Goal: Task Accomplishment & Management: Manage account settings

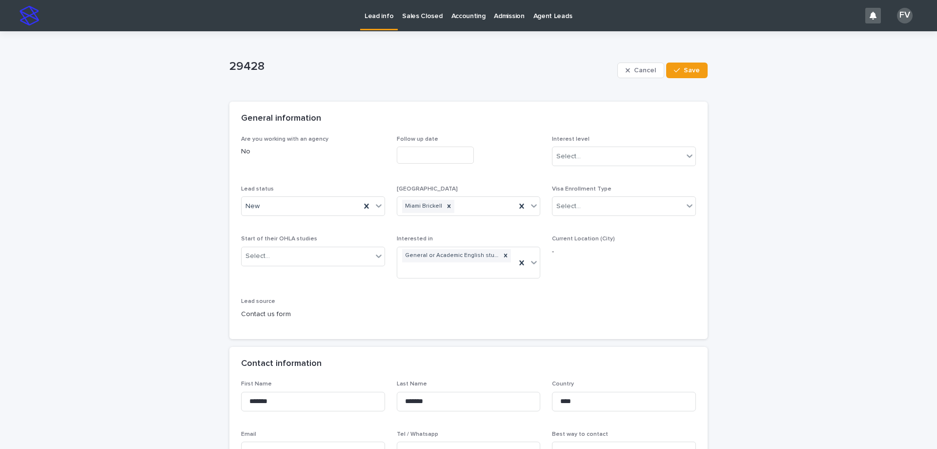
scroll to position [49, 0]
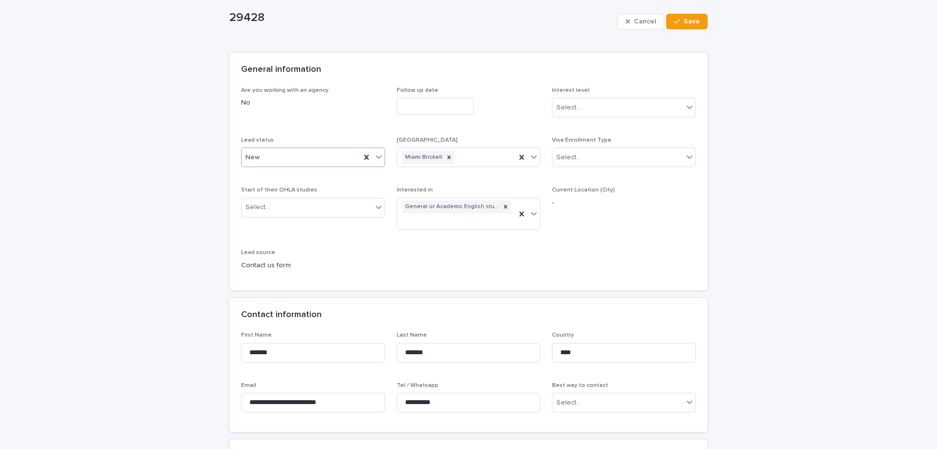
click at [346, 147] on div "New" at bounding box center [313, 157] width 144 height 20
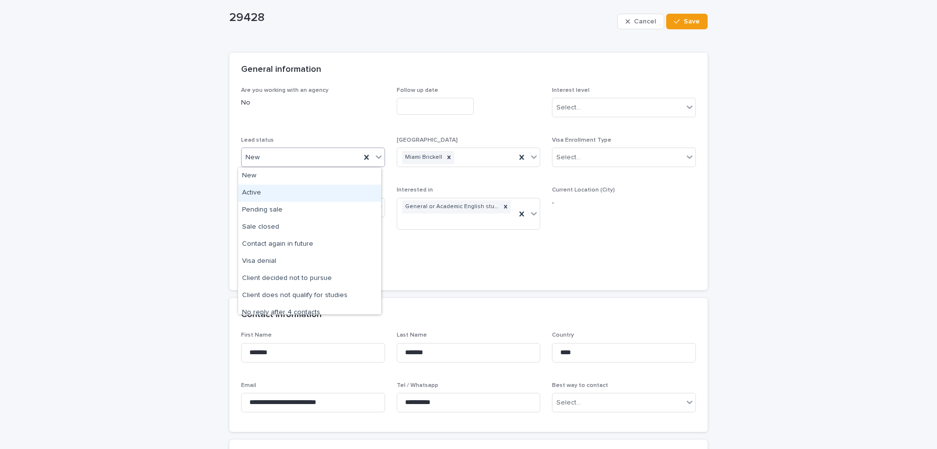
click at [287, 199] on div "Active" at bounding box center [309, 193] width 143 height 17
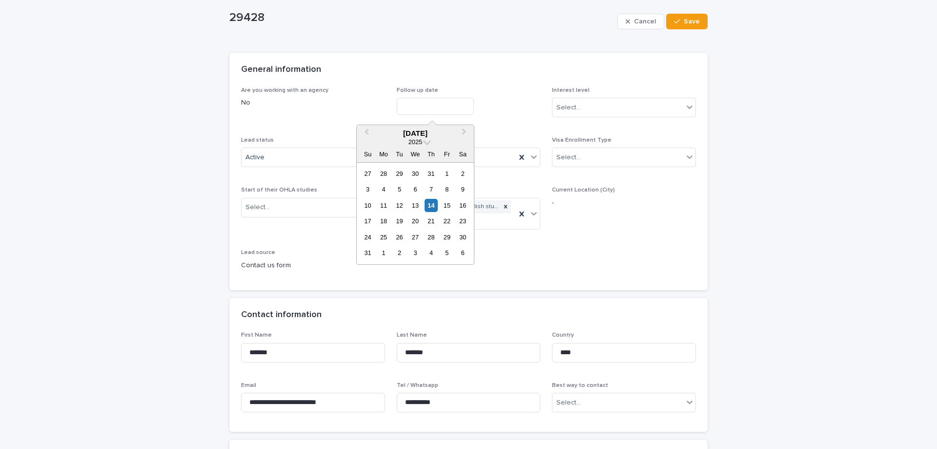
click at [455, 108] on input "text" at bounding box center [435, 106] width 77 height 17
click at [429, 235] on div "28" at bounding box center [431, 236] width 13 height 13
type input "**********"
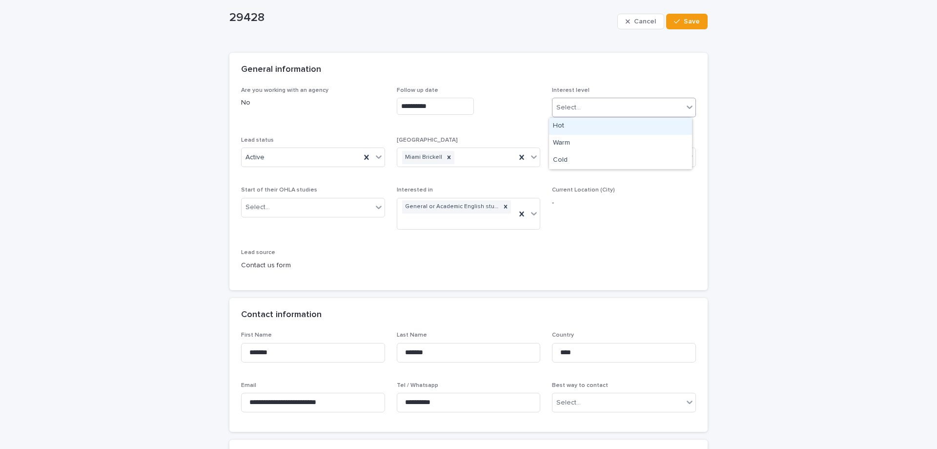
click at [562, 106] on div "Select..." at bounding box center [569, 108] width 24 height 10
click at [567, 144] on div "Warm" at bounding box center [620, 143] width 143 height 17
click at [684, 21] on span "Save" at bounding box center [692, 21] width 16 height 7
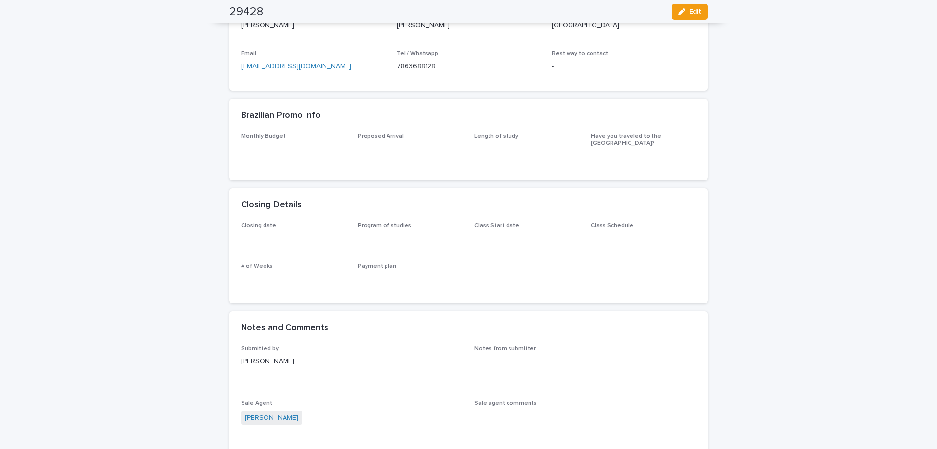
scroll to position [0, 0]
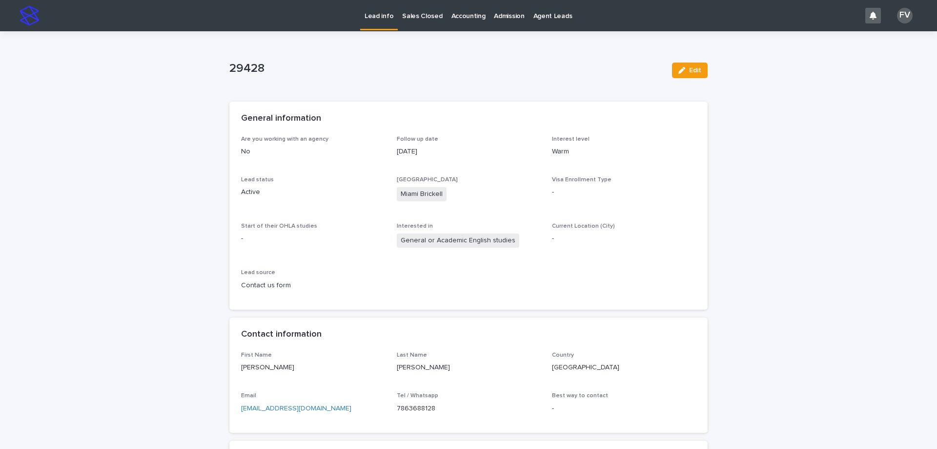
click at [373, 16] on p "Lead info" at bounding box center [379, 10] width 29 height 21
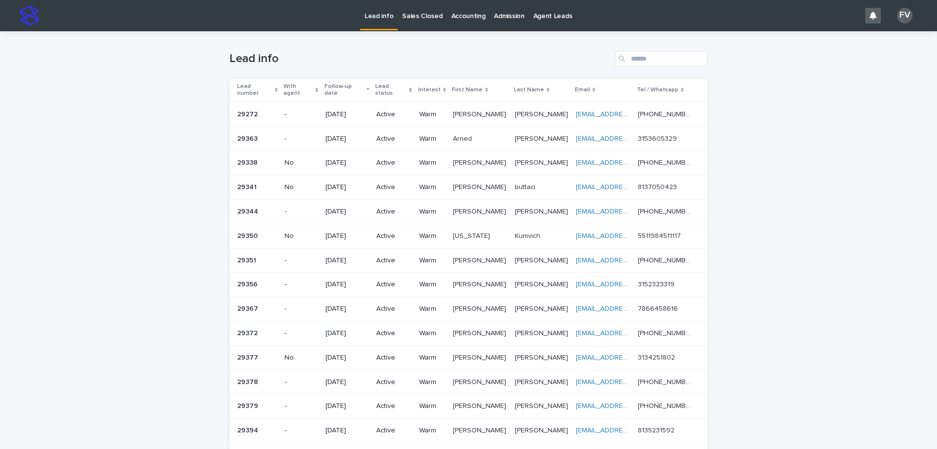
click at [382, 110] on p "Active" at bounding box center [393, 114] width 35 height 8
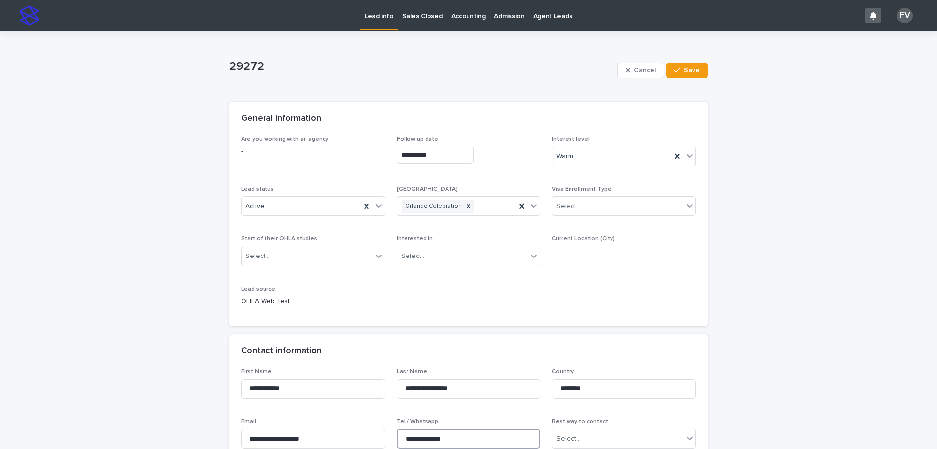
drag, startPoint x: 471, startPoint y: 436, endPoint x: 401, endPoint y: 428, distance: 70.3
click at [401, 428] on div "**********" at bounding box center [469, 437] width 144 height 38
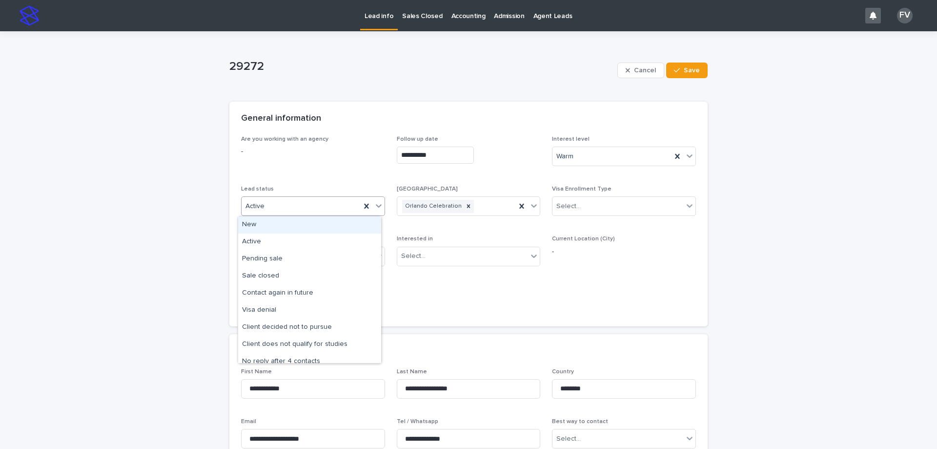
click at [304, 209] on div "Active" at bounding box center [301, 206] width 119 height 16
drag, startPoint x: 325, startPoint y: 333, endPoint x: 329, endPoint y: 342, distance: 9.6
click at [329, 342] on div "Client does not qualify for studies" at bounding box center [309, 344] width 143 height 17
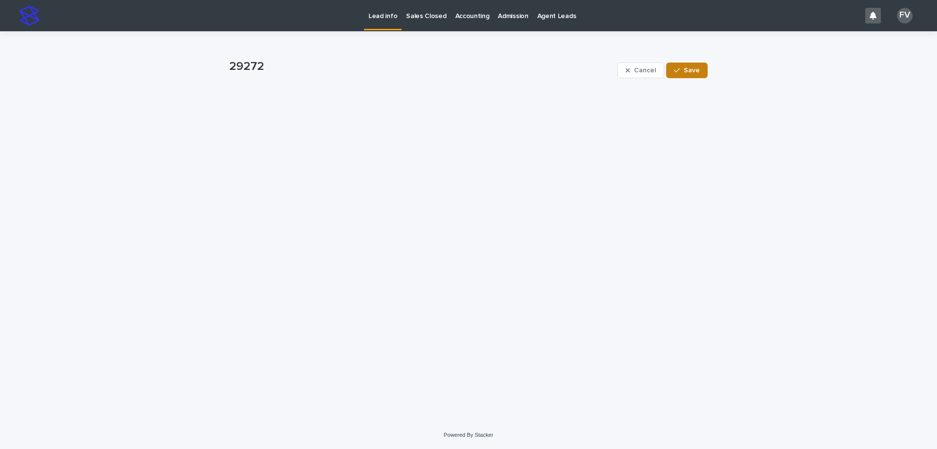
click at [686, 77] on button "Save" at bounding box center [686, 70] width 41 height 16
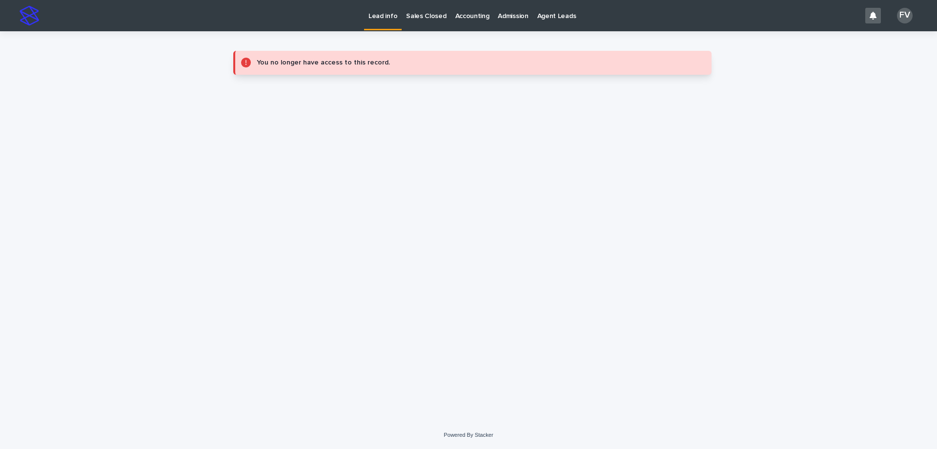
click at [371, 18] on p "Lead info" at bounding box center [383, 10] width 29 height 21
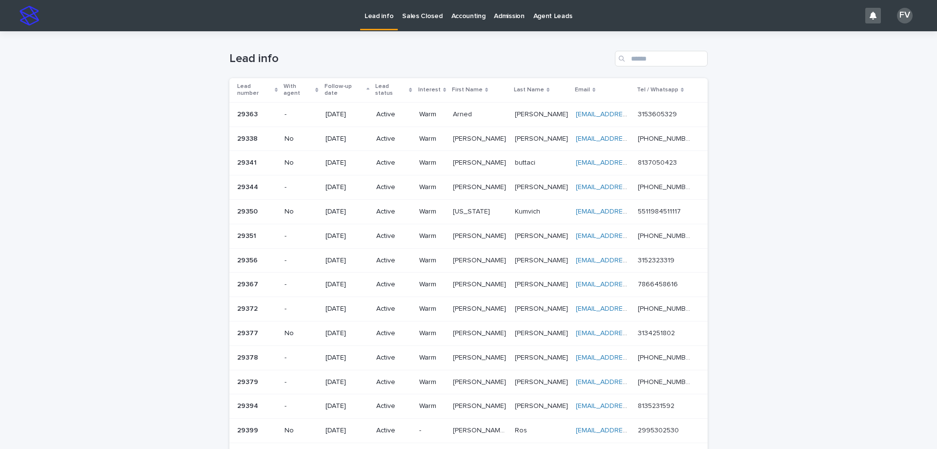
click at [472, 108] on p "Arned" at bounding box center [463, 113] width 21 height 10
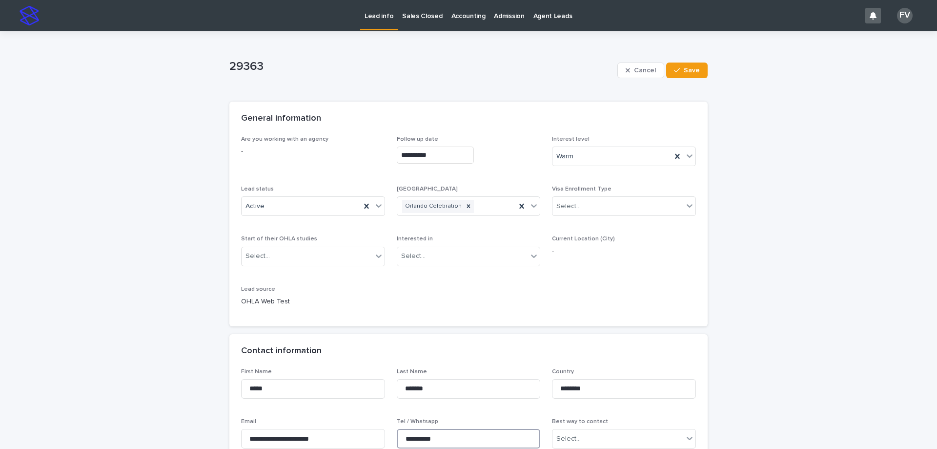
drag, startPoint x: 459, startPoint y: 434, endPoint x: 393, endPoint y: 435, distance: 66.4
click at [393, 435] on div "**********" at bounding box center [468, 412] width 455 height 88
click at [322, 216] on div "Lead status Active" at bounding box center [313, 205] width 144 height 38
click at [322, 212] on div "Active" at bounding box center [301, 206] width 119 height 16
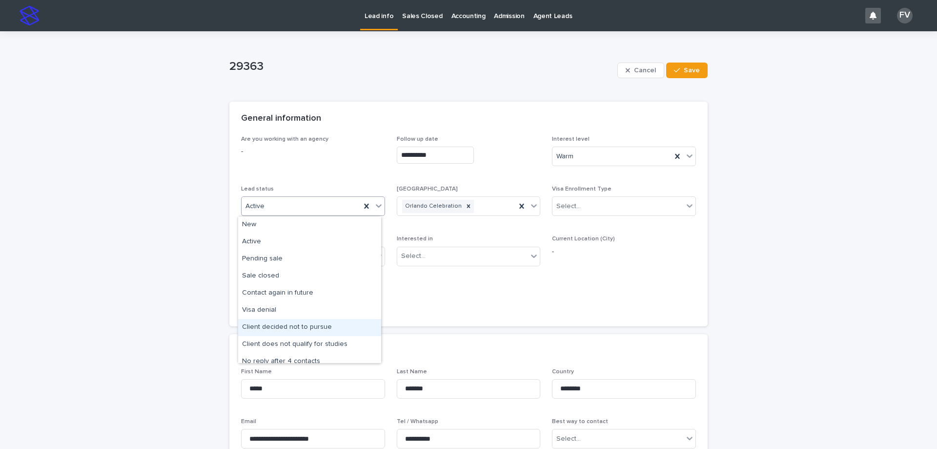
click at [335, 329] on div "Client decided not to pursue" at bounding box center [309, 327] width 143 height 17
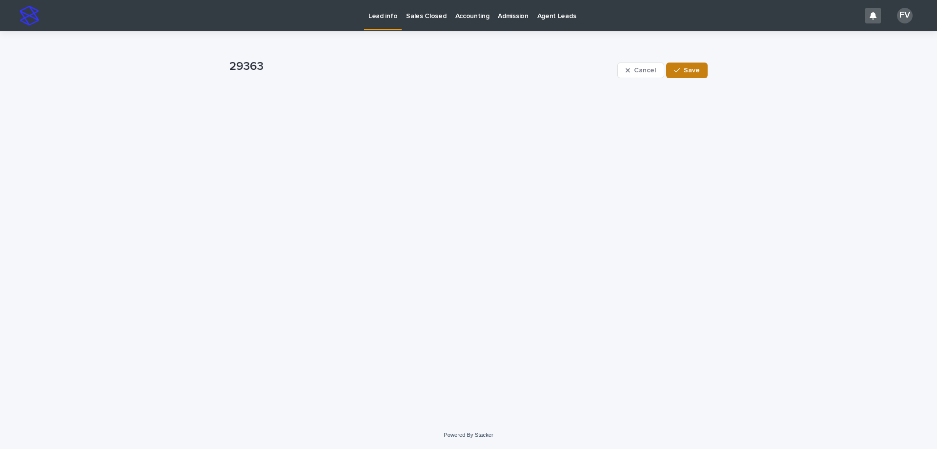
click at [697, 76] on button "Save" at bounding box center [686, 70] width 41 height 16
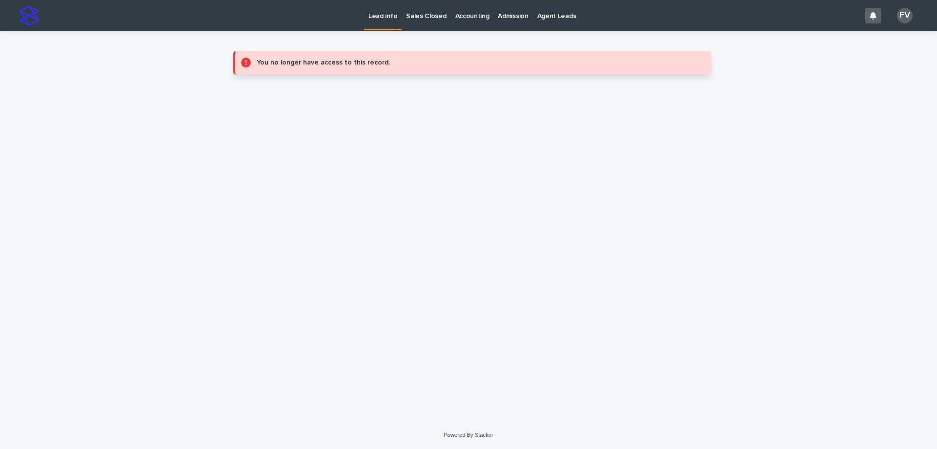
click at [382, 13] on p "Lead info" at bounding box center [383, 10] width 29 height 21
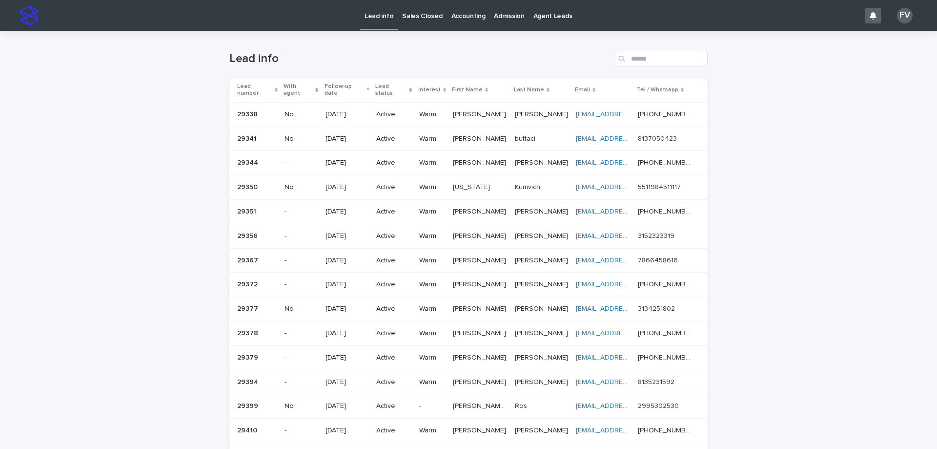
click at [473, 108] on p "[PERSON_NAME]" at bounding box center [480, 113] width 55 height 10
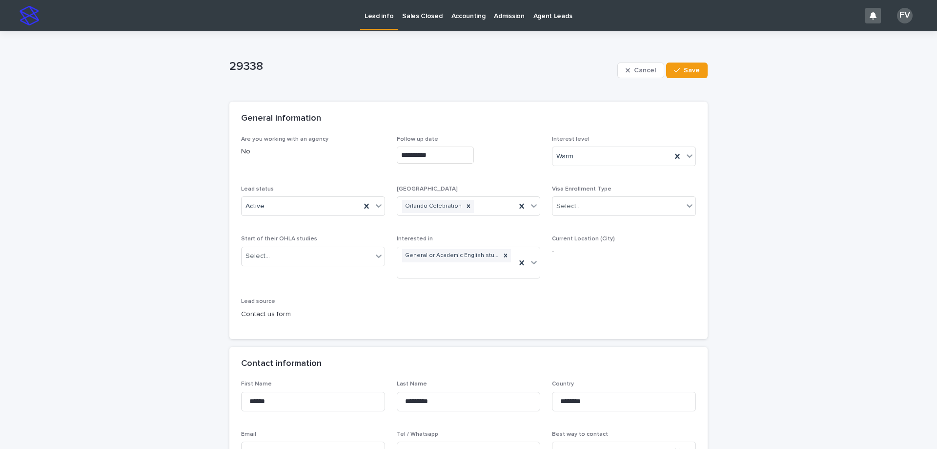
scroll to position [98, 0]
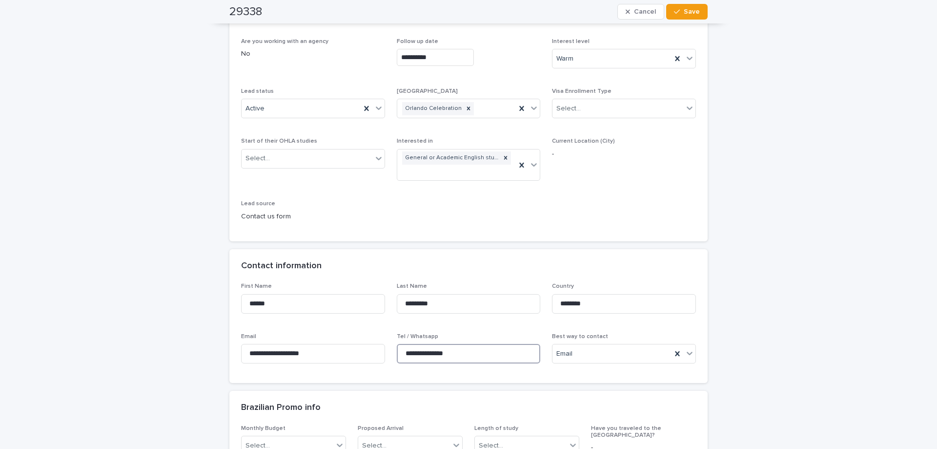
drag, startPoint x: 471, startPoint y: 351, endPoint x: 390, endPoint y: 345, distance: 81.8
click at [390, 345] on div "**********" at bounding box center [468, 327] width 455 height 88
click at [407, 334] on span "Tel / Whatsapp" at bounding box center [417, 336] width 41 height 6
drag, startPoint x: 326, startPoint y: 355, endPoint x: 236, endPoint y: 350, distance: 90.0
click at [236, 350] on div "**********" at bounding box center [468, 333] width 478 height 100
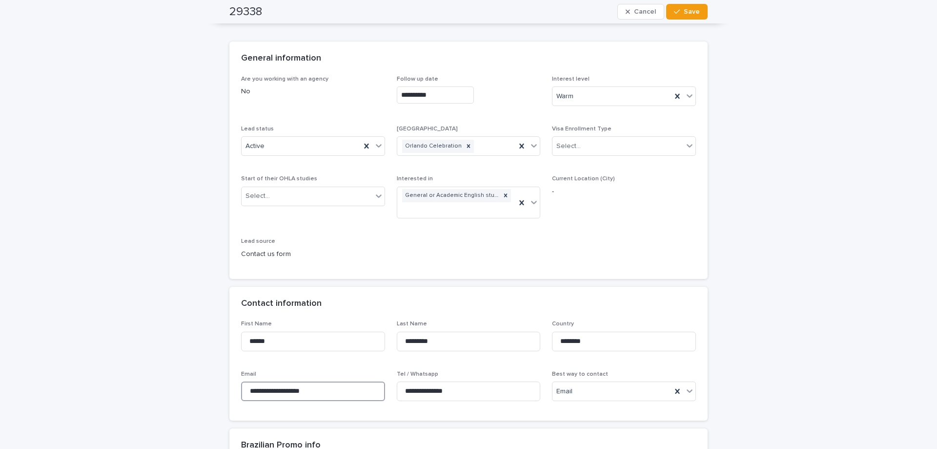
scroll to position [0, 0]
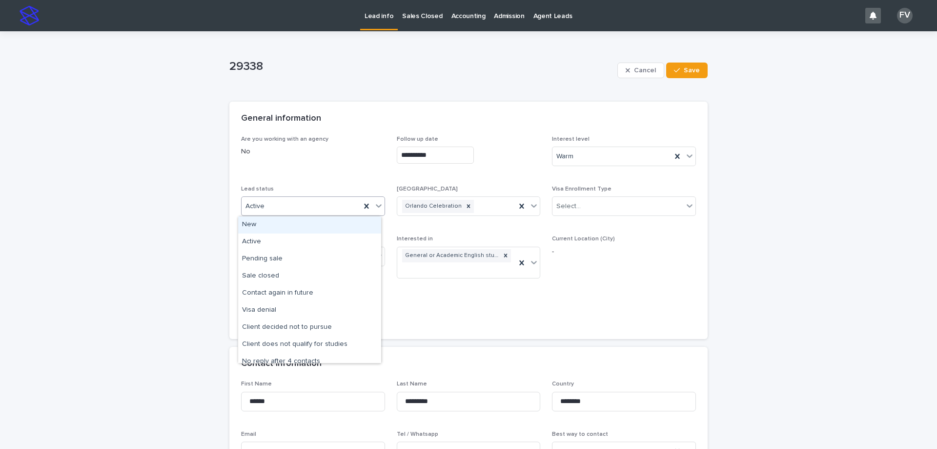
click at [309, 204] on div "Active" at bounding box center [301, 206] width 119 height 16
click at [331, 357] on div "No reply after 4 contacts" at bounding box center [309, 361] width 143 height 17
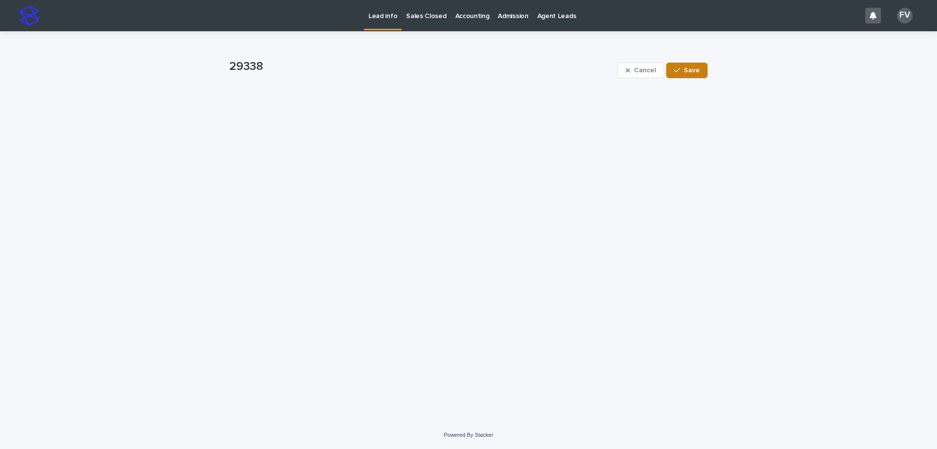
click at [687, 68] on span "Save" at bounding box center [692, 70] width 16 height 7
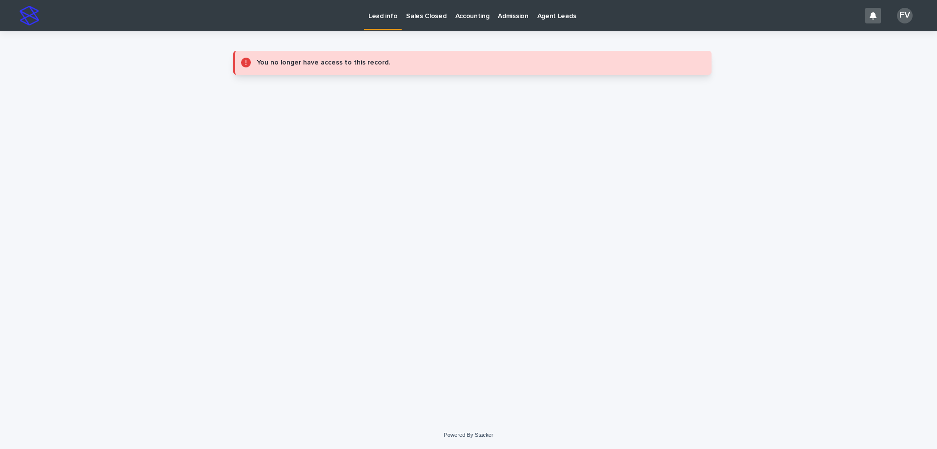
click at [370, 16] on p "Lead info" at bounding box center [383, 10] width 29 height 21
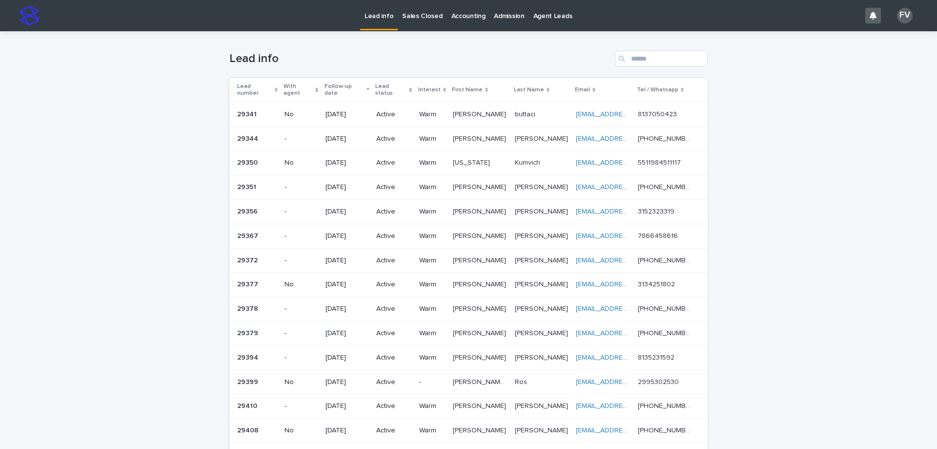
click at [476, 108] on p "[PERSON_NAME]" at bounding box center [480, 113] width 55 height 10
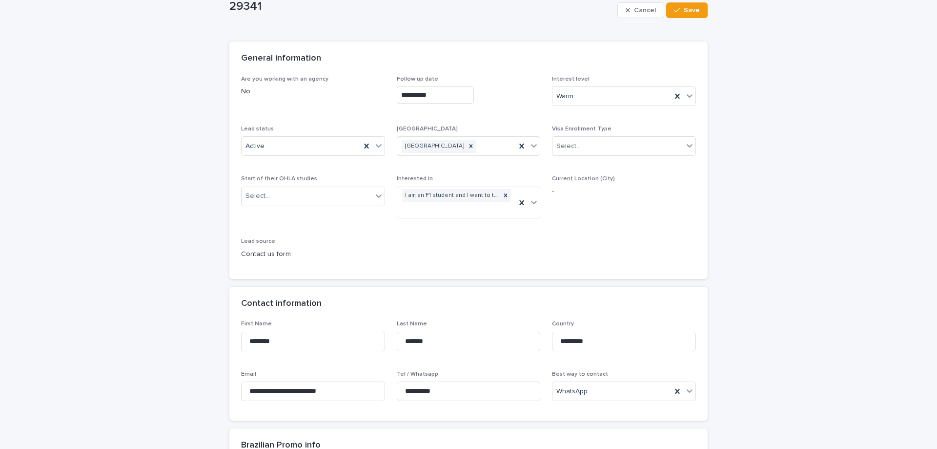
scroll to position [98, 0]
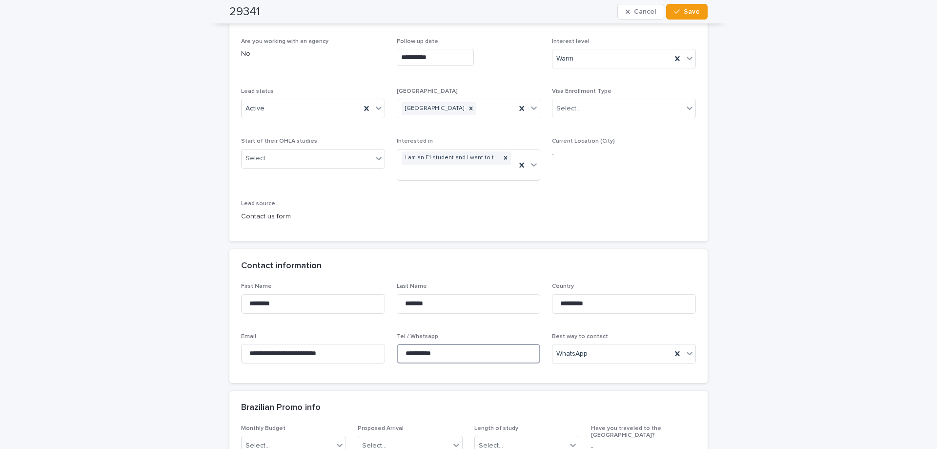
drag, startPoint x: 439, startPoint y: 353, endPoint x: 398, endPoint y: 351, distance: 40.6
click at [398, 351] on input "**********" at bounding box center [469, 354] width 144 height 20
click at [285, 115] on div "Active" at bounding box center [301, 109] width 119 height 16
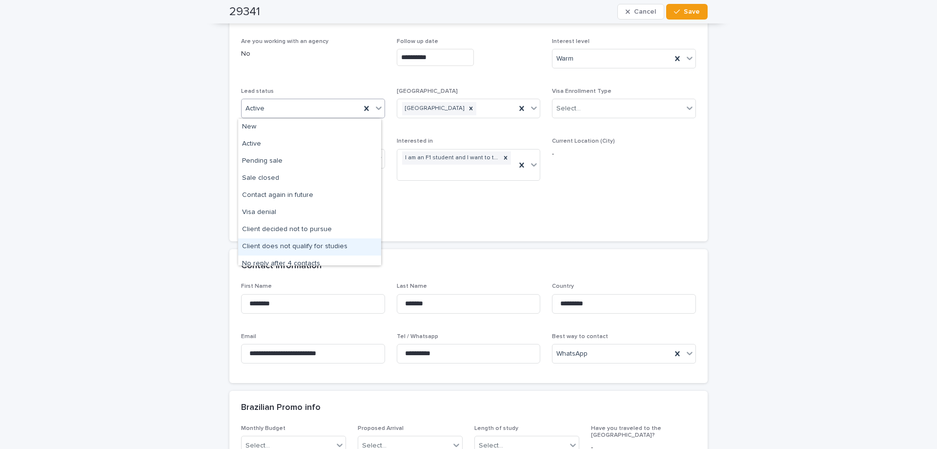
click at [319, 246] on div "Client does not qualify for studies" at bounding box center [309, 246] width 143 height 17
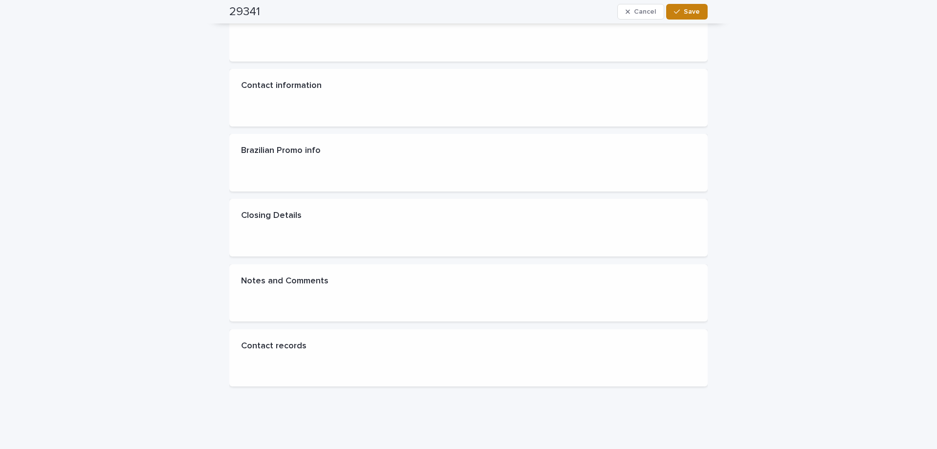
scroll to position [0, 0]
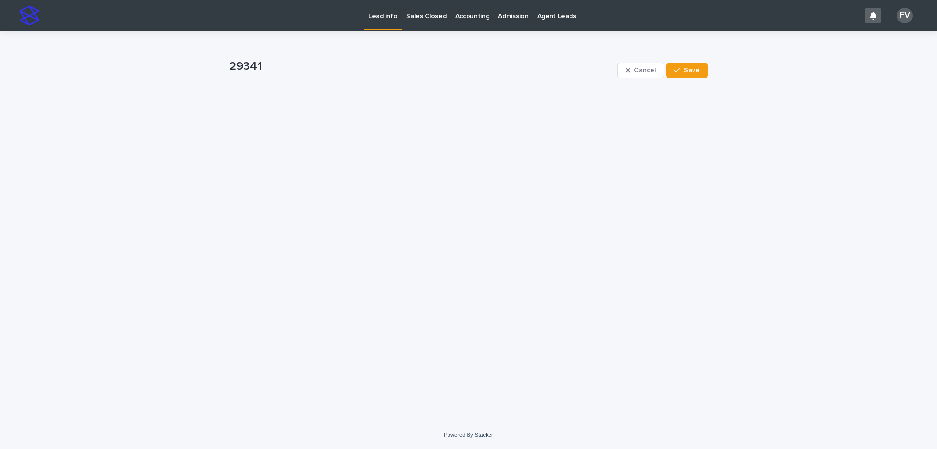
click at [692, 13] on div "Lead info Sales Closed Accounting Admission Agent Leads" at bounding box center [452, 15] width 817 height 31
click at [695, 70] on span "Save" at bounding box center [692, 70] width 16 height 7
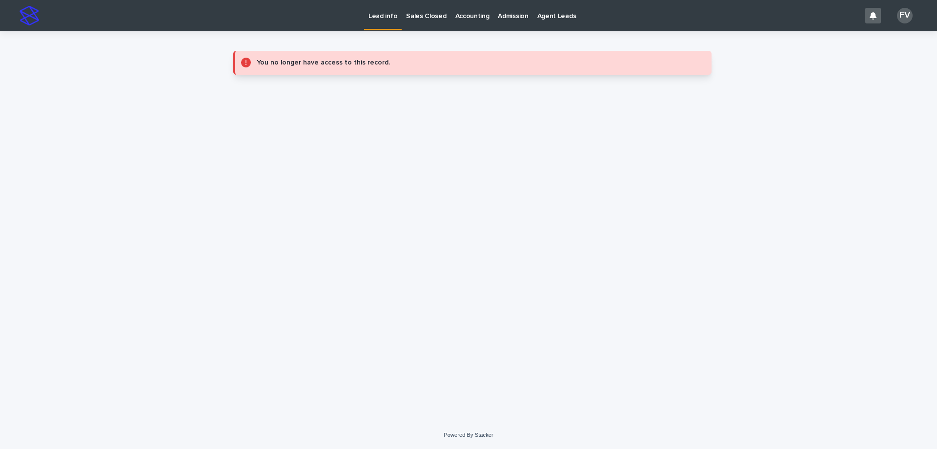
click at [392, 17] on p "Lead info" at bounding box center [383, 10] width 29 height 21
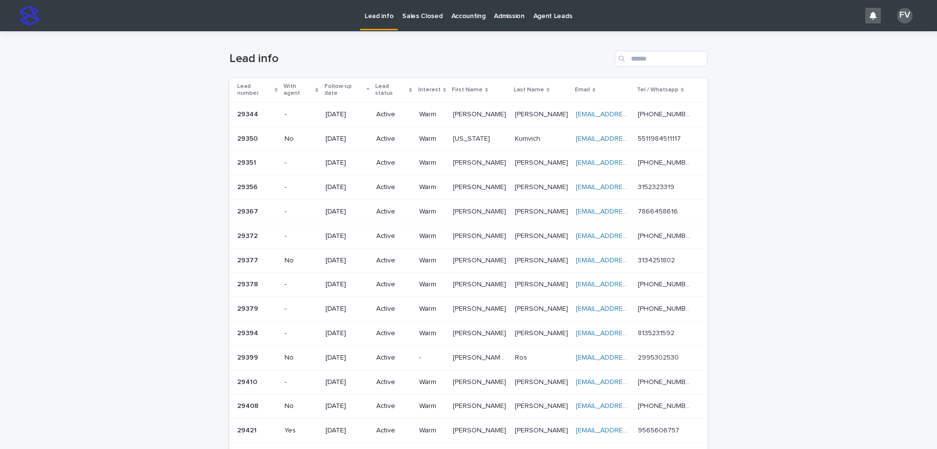
click at [479, 109] on p "[PERSON_NAME]" at bounding box center [480, 113] width 55 height 10
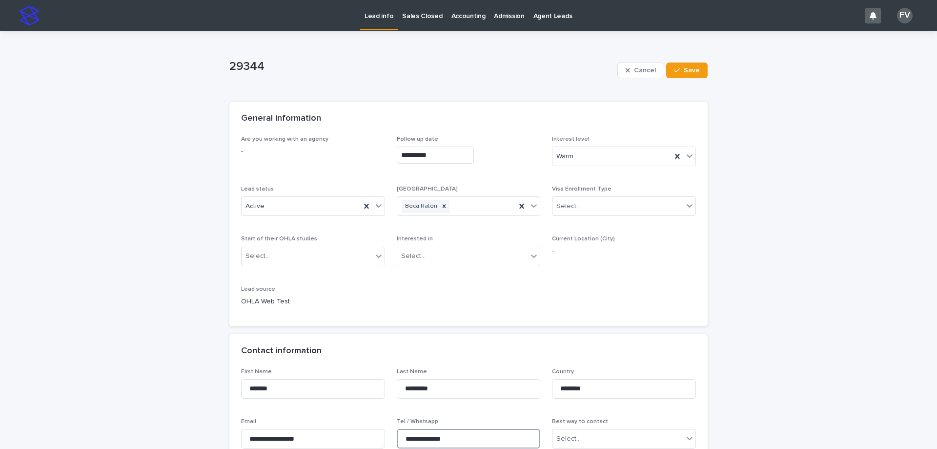
drag, startPoint x: 473, startPoint y: 435, endPoint x: 386, endPoint y: 437, distance: 86.9
click at [386, 437] on div "**********" at bounding box center [468, 412] width 455 height 88
click at [406, 311] on div "**********" at bounding box center [468, 225] width 455 height 179
drag, startPoint x: 337, startPoint y: 435, endPoint x: 245, endPoint y: 436, distance: 92.3
click at [245, 436] on input "**********" at bounding box center [313, 439] width 144 height 20
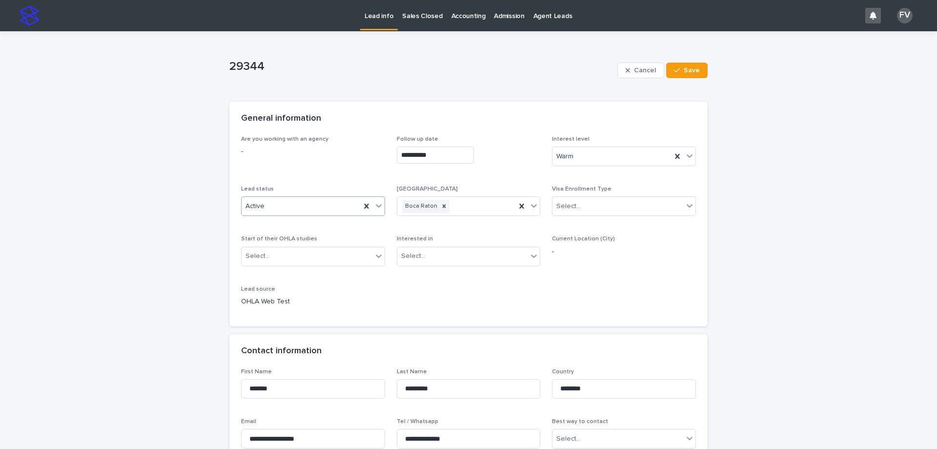
click at [276, 197] on div "Active" at bounding box center [313, 206] width 144 height 20
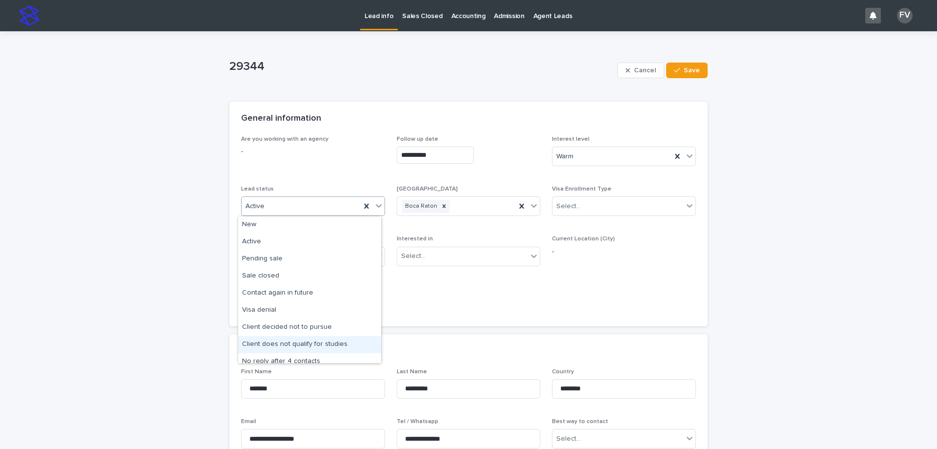
click at [307, 347] on div "Client does not qualify for studies" at bounding box center [309, 344] width 143 height 17
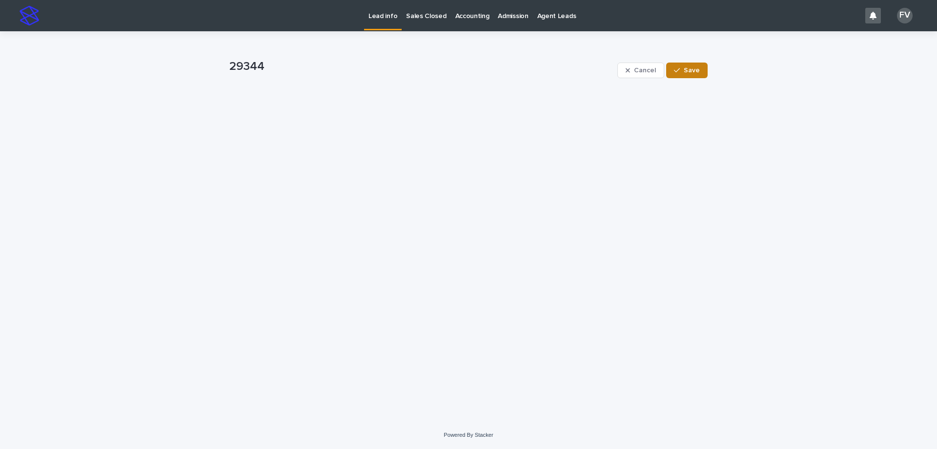
click at [695, 74] on button "Save" at bounding box center [686, 70] width 41 height 16
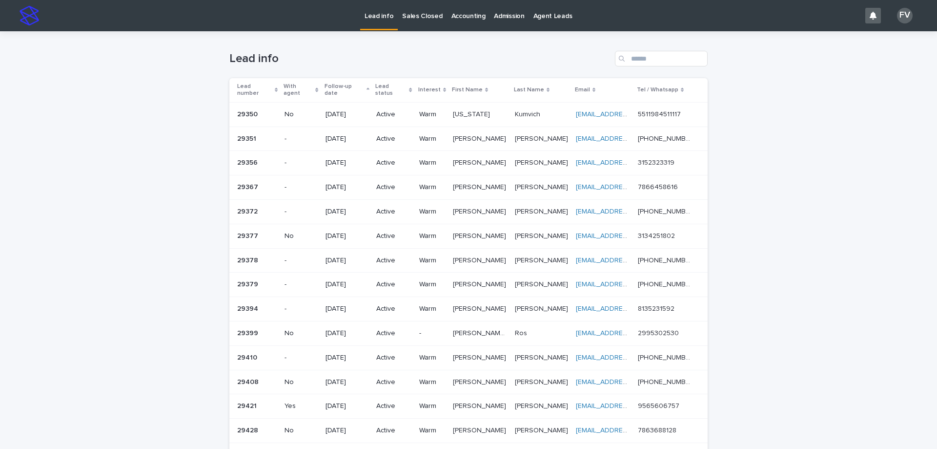
click at [472, 108] on p "[US_STATE]" at bounding box center [472, 113] width 39 height 10
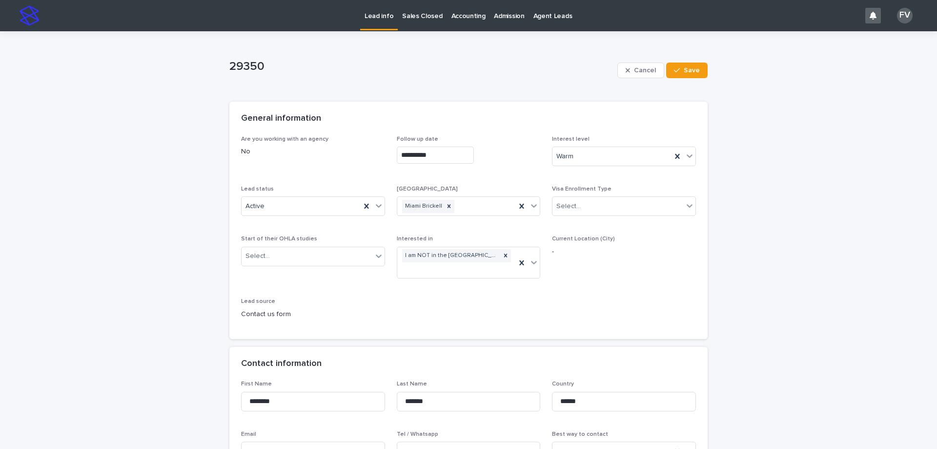
scroll to position [49, 0]
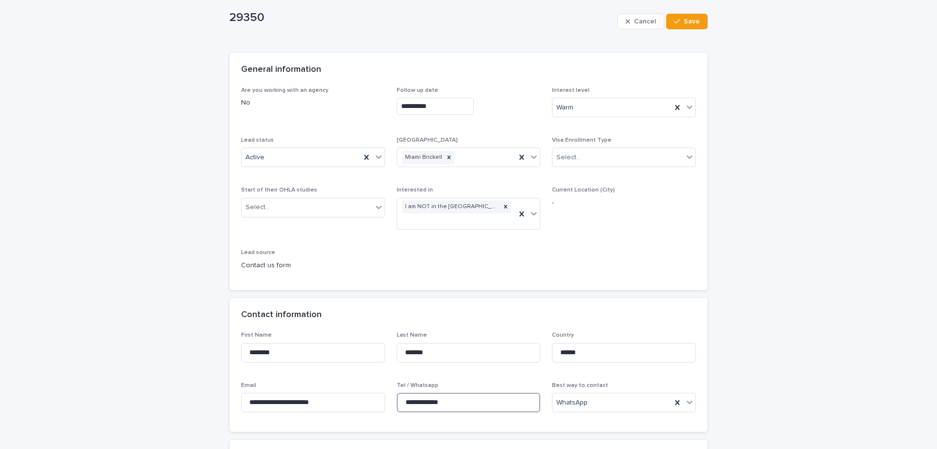
drag, startPoint x: 448, startPoint y: 403, endPoint x: 394, endPoint y: 409, distance: 55.0
click at [397, 409] on input "**********" at bounding box center [469, 403] width 144 height 20
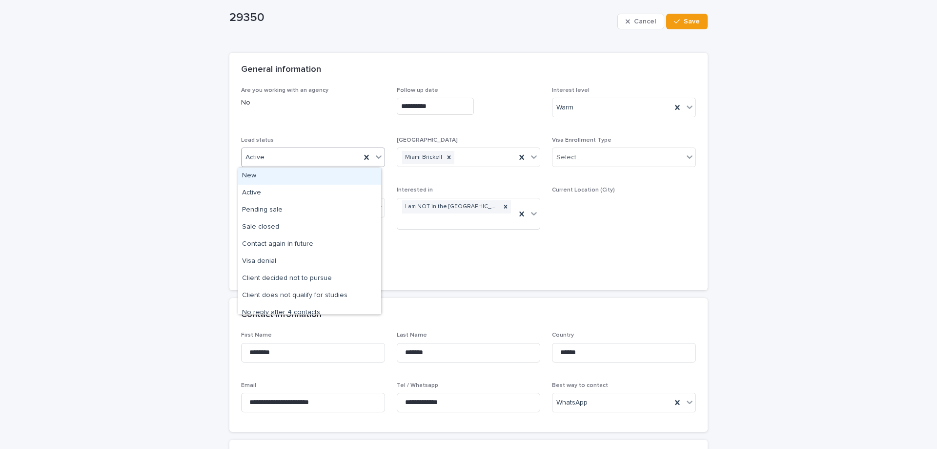
click at [284, 158] on div "Active" at bounding box center [301, 157] width 119 height 16
drag, startPoint x: 312, startPoint y: 268, endPoint x: 316, endPoint y: 282, distance: 14.7
click at [316, 282] on div "Client decided not to pursue" at bounding box center [309, 278] width 143 height 17
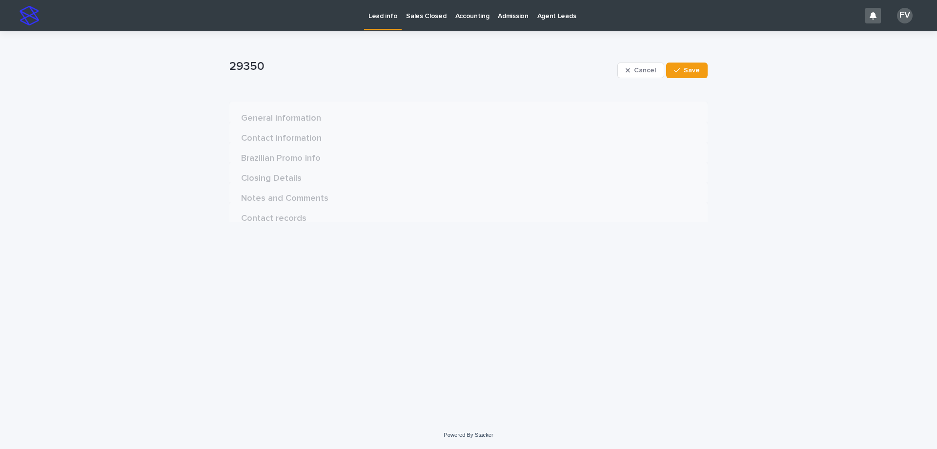
scroll to position [0, 0]
click at [692, 78] on button "Save" at bounding box center [686, 70] width 41 height 16
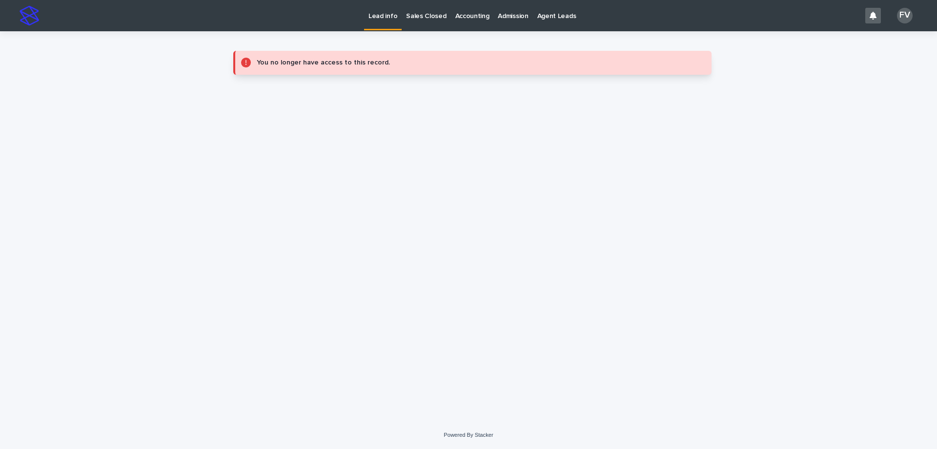
click at [379, 18] on p "Lead info" at bounding box center [383, 10] width 29 height 21
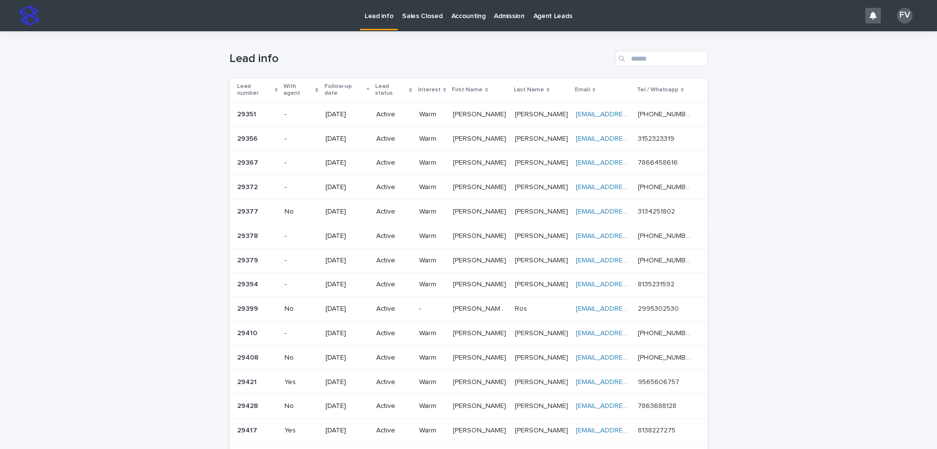
click at [395, 110] on p "Active" at bounding box center [393, 114] width 35 height 8
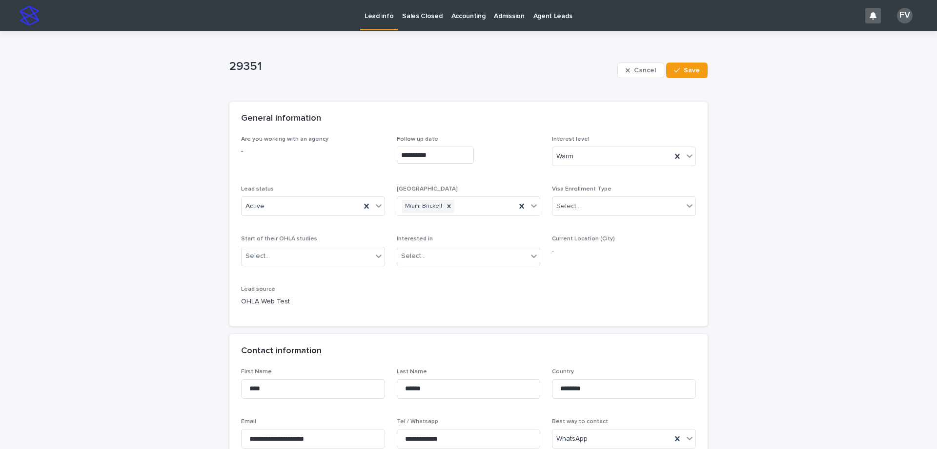
scroll to position [49, 0]
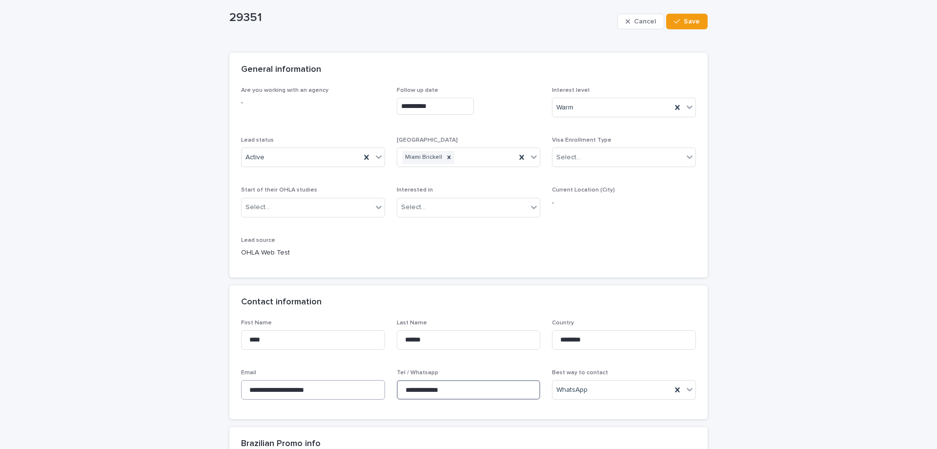
drag, startPoint x: 460, startPoint y: 394, endPoint x: 381, endPoint y: 388, distance: 79.8
click at [381, 388] on div "**********" at bounding box center [468, 363] width 455 height 88
click at [336, 164] on div "Active" at bounding box center [301, 157] width 119 height 16
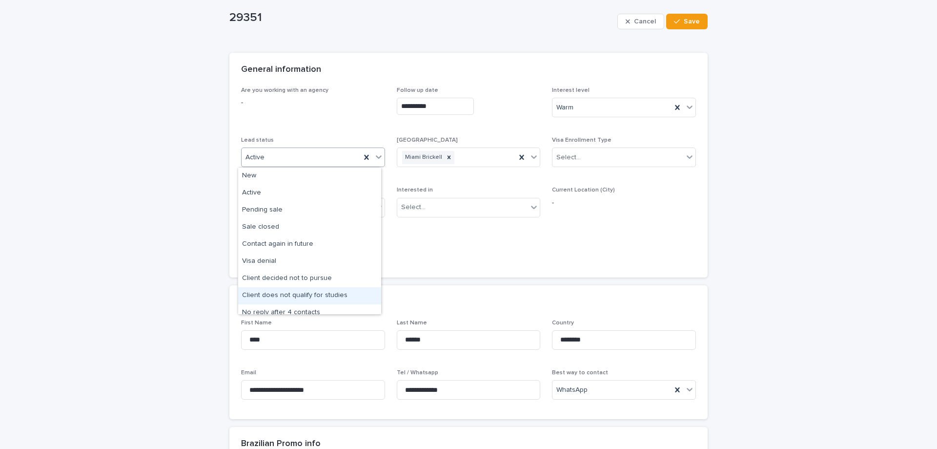
click at [330, 288] on div "Client does not qualify for studies" at bounding box center [309, 295] width 143 height 17
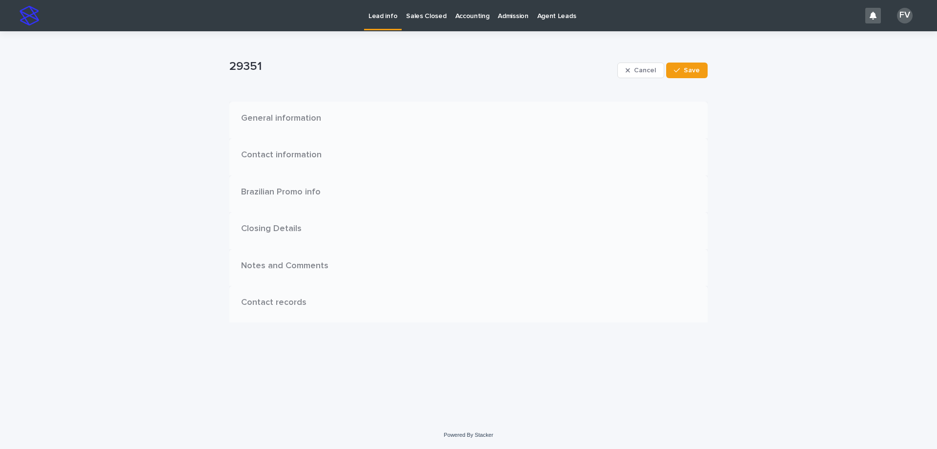
scroll to position [0, 0]
click at [690, 77] on button "Save" at bounding box center [686, 70] width 41 height 16
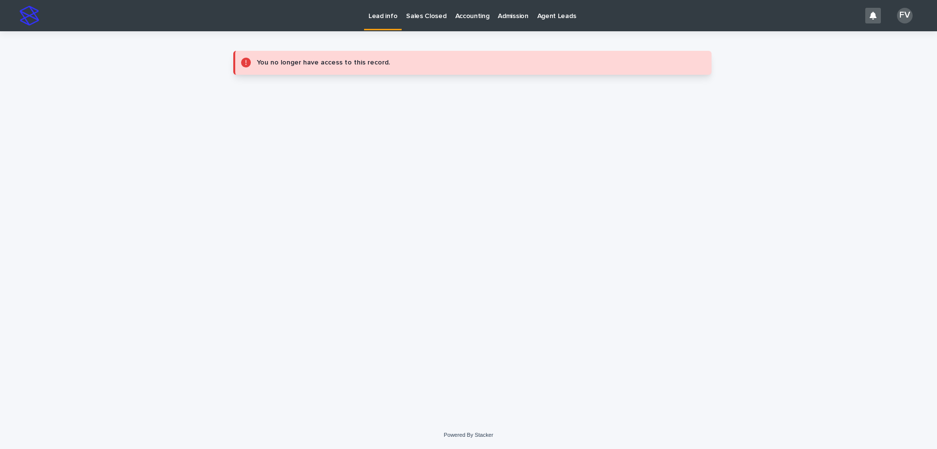
click at [373, 19] on p "Lead info" at bounding box center [383, 10] width 29 height 21
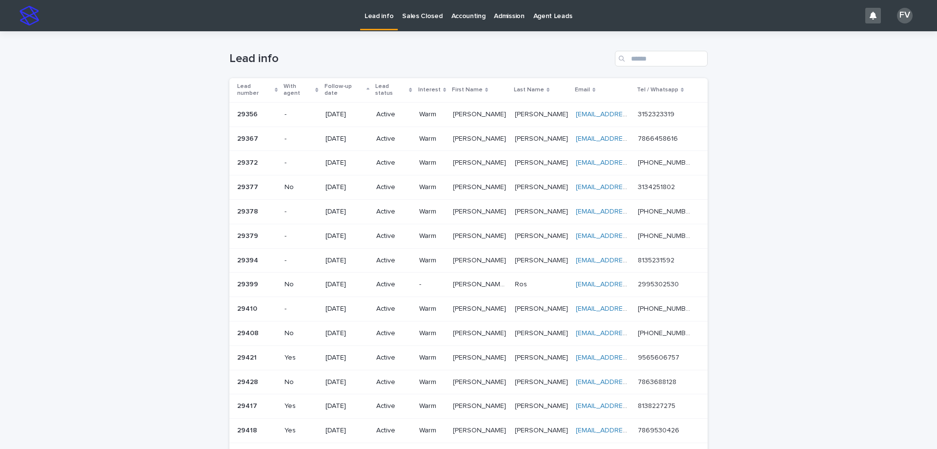
click at [473, 108] on p "[PERSON_NAME]" at bounding box center [480, 113] width 55 height 10
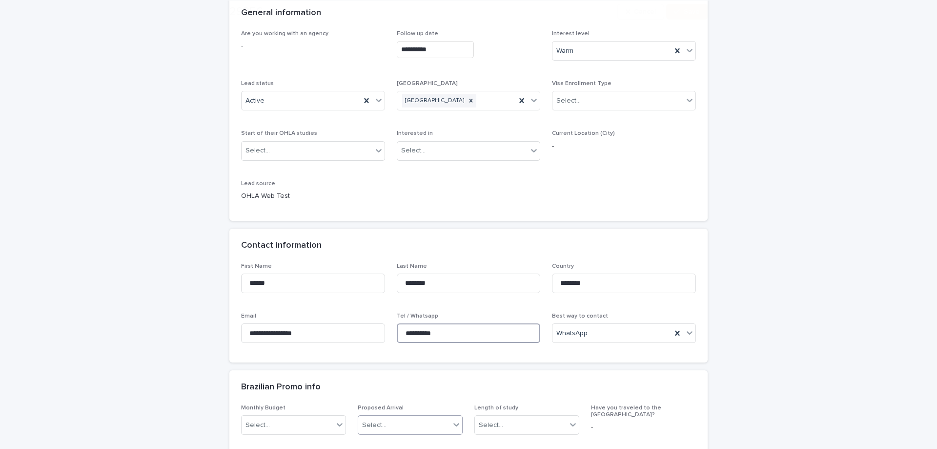
drag, startPoint x: 442, startPoint y: 439, endPoint x: 399, endPoint y: 441, distance: 43.0
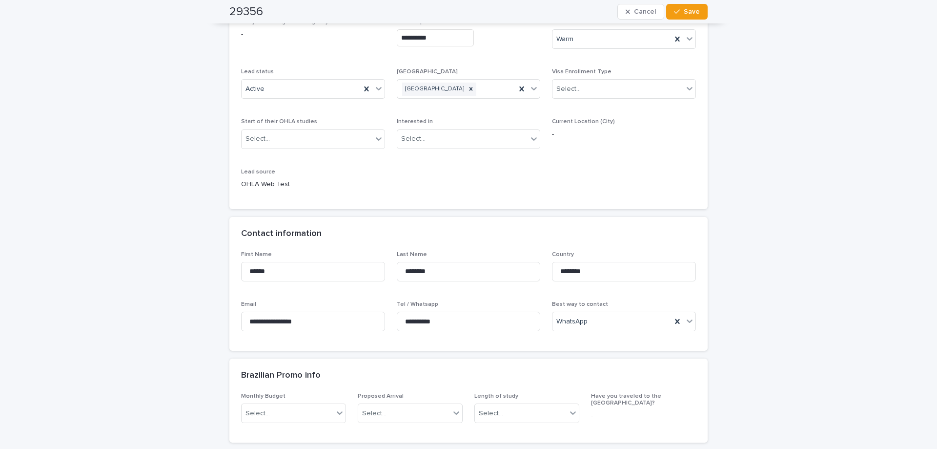
click at [541, 317] on div "**********" at bounding box center [468, 295] width 455 height 88
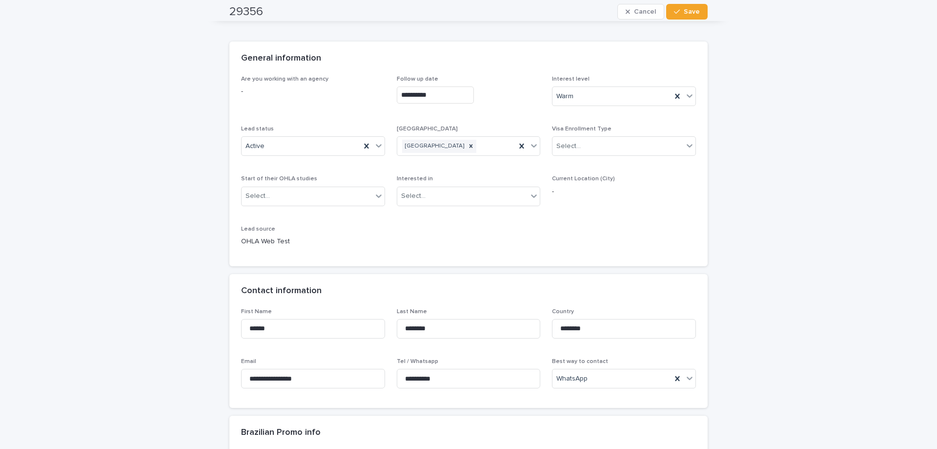
scroll to position [0, 0]
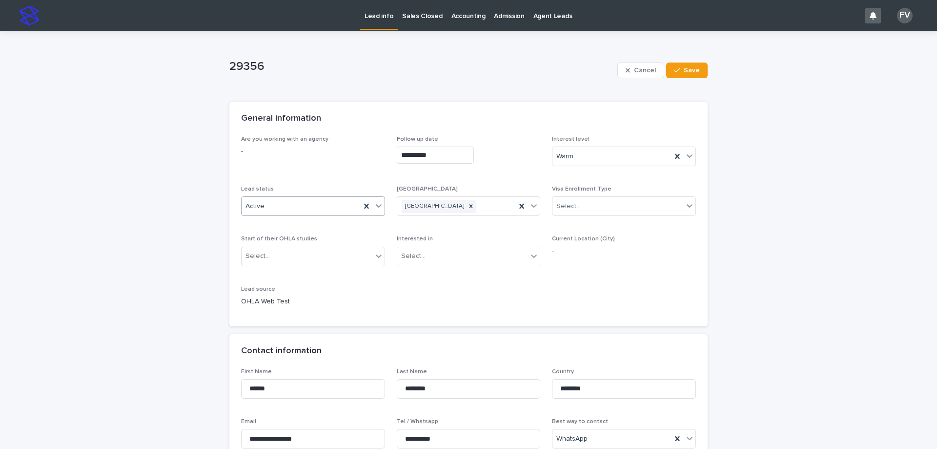
click at [280, 213] on div "Active" at bounding box center [301, 206] width 119 height 16
click at [316, 355] on div "No reply after 4 contacts" at bounding box center [309, 361] width 143 height 17
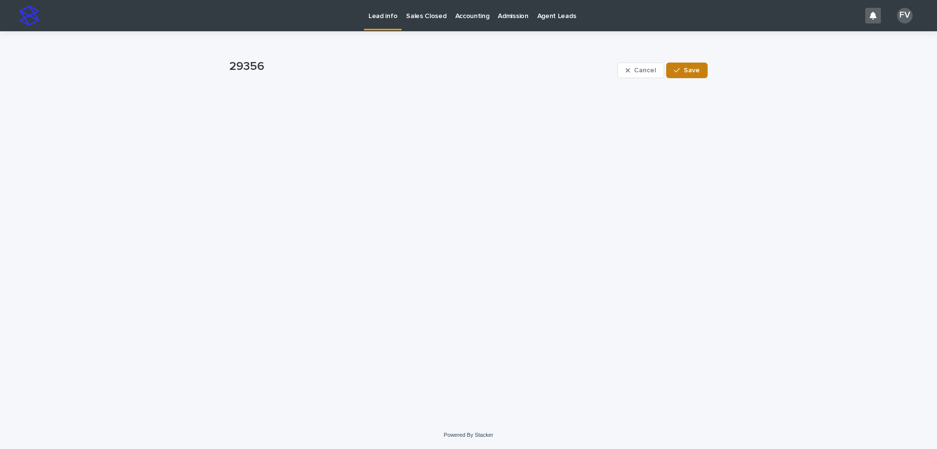
click at [689, 75] on button "Save" at bounding box center [686, 70] width 41 height 16
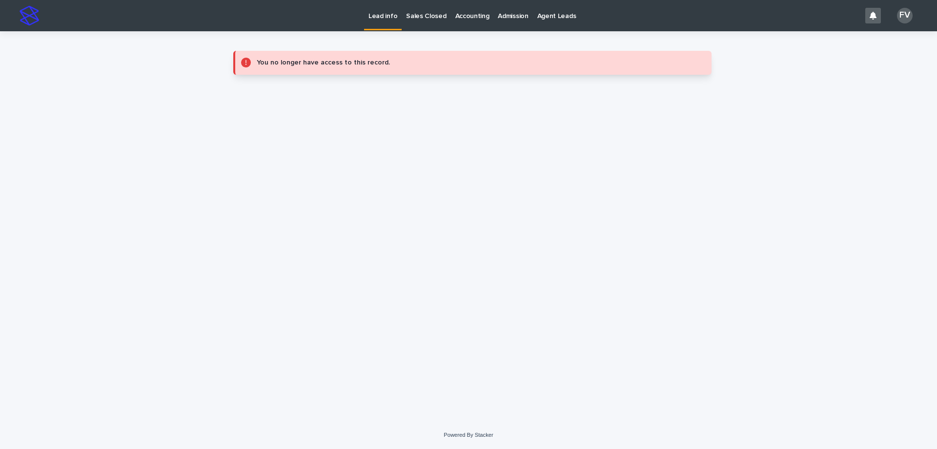
click at [385, 18] on p "Lead info" at bounding box center [383, 10] width 29 height 21
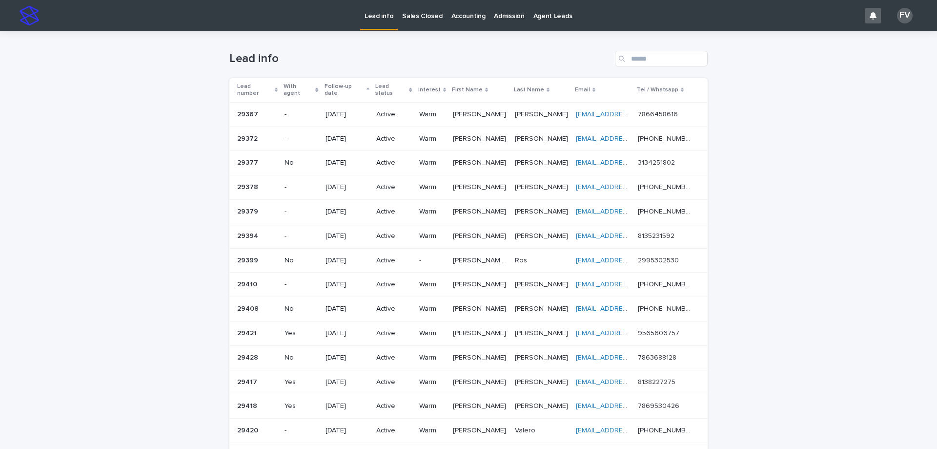
click at [460, 111] on p "[PERSON_NAME]" at bounding box center [480, 113] width 55 height 10
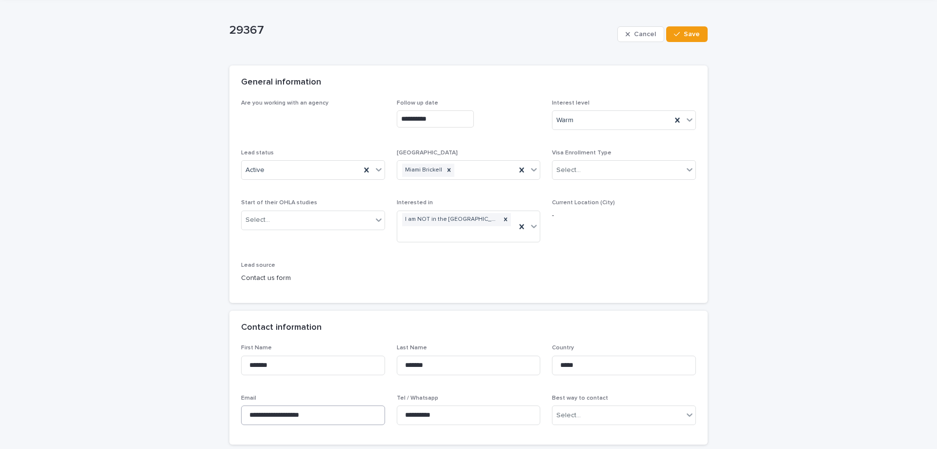
scroll to position [98, 0]
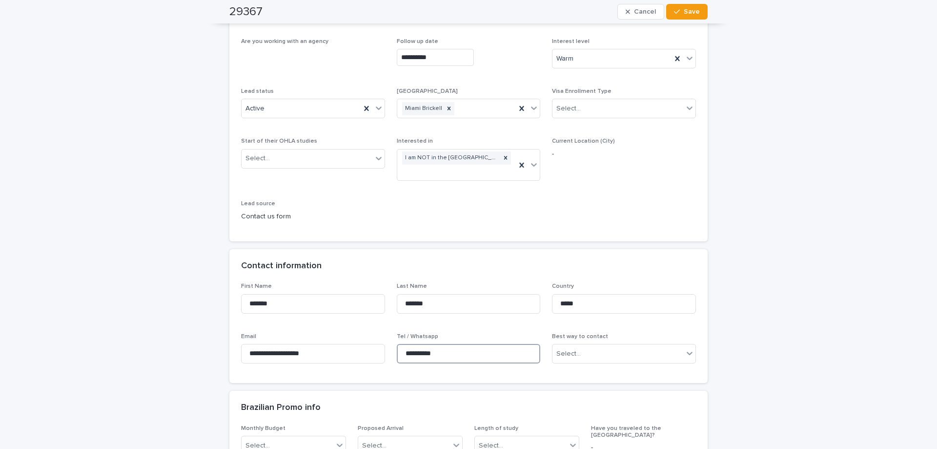
drag, startPoint x: 449, startPoint y: 352, endPoint x: 397, endPoint y: 355, distance: 52.3
click at [397, 355] on input "**********" at bounding box center [469, 354] width 144 height 20
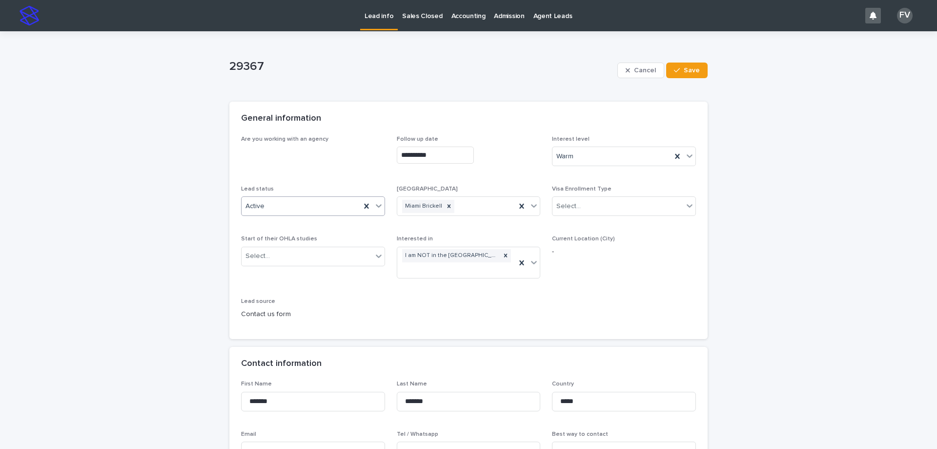
click at [374, 210] on icon at bounding box center [379, 206] width 10 height 10
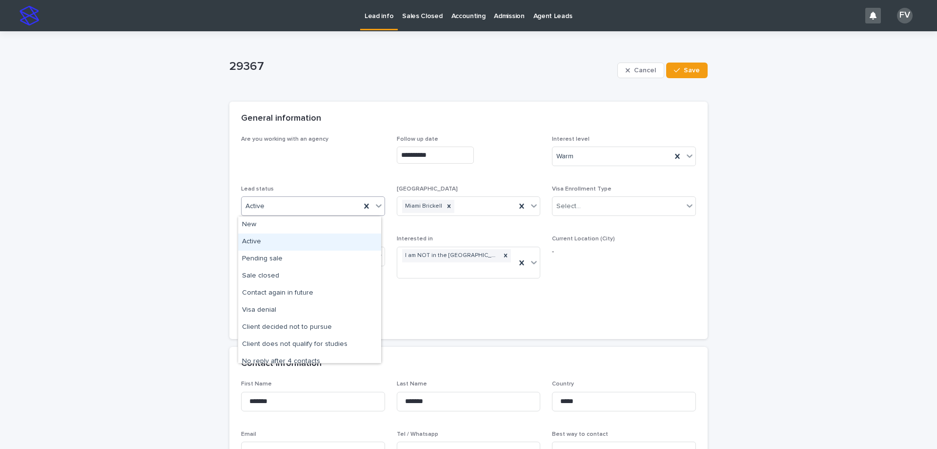
click at [299, 236] on div "Active" at bounding box center [309, 241] width 143 height 17
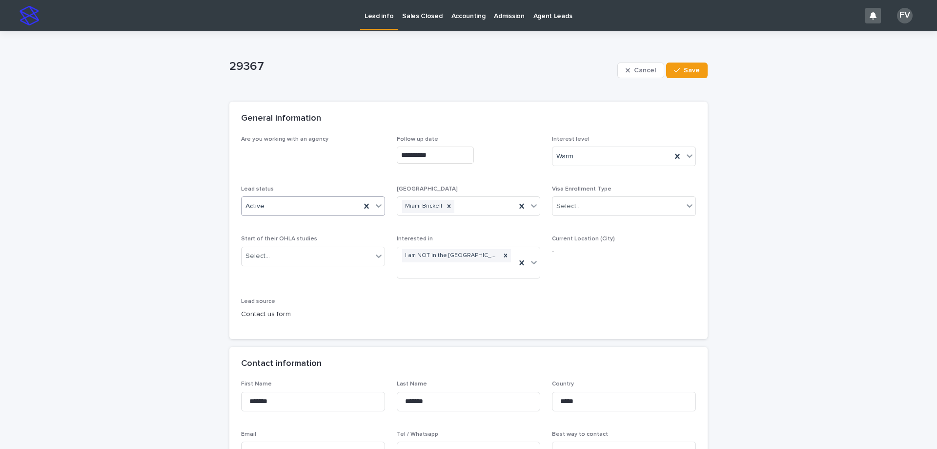
click at [311, 205] on div "Active" at bounding box center [301, 206] width 119 height 16
click at [323, 331] on div "Client decided not to pursue" at bounding box center [309, 327] width 143 height 17
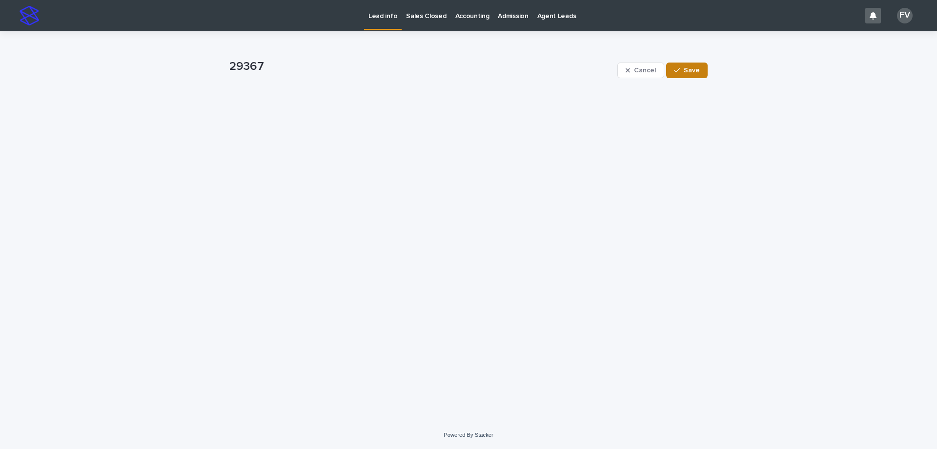
click at [683, 75] on button "Save" at bounding box center [686, 70] width 41 height 16
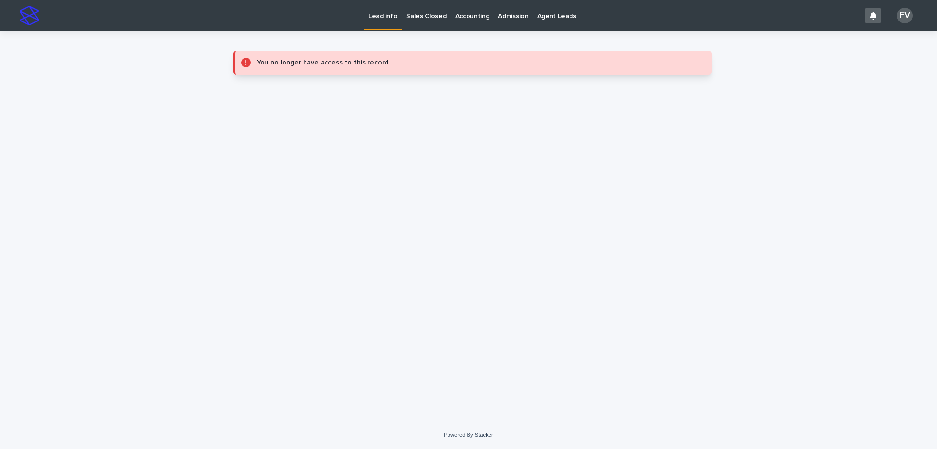
click at [381, 9] on p "Lead info" at bounding box center [383, 10] width 29 height 21
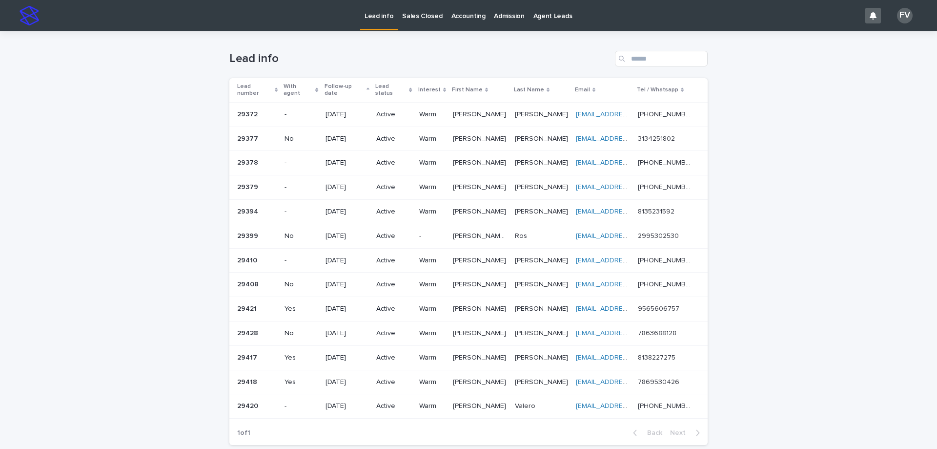
click at [467, 108] on p "[PERSON_NAME]" at bounding box center [480, 113] width 55 height 10
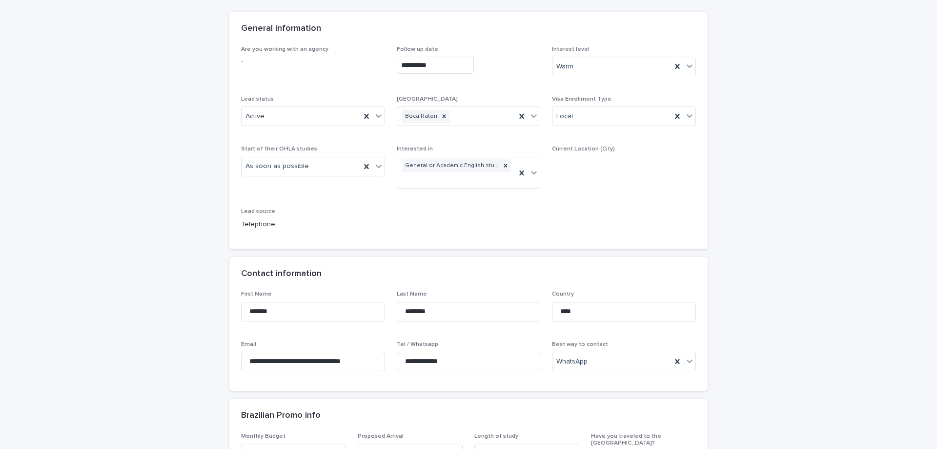
scroll to position [98, 0]
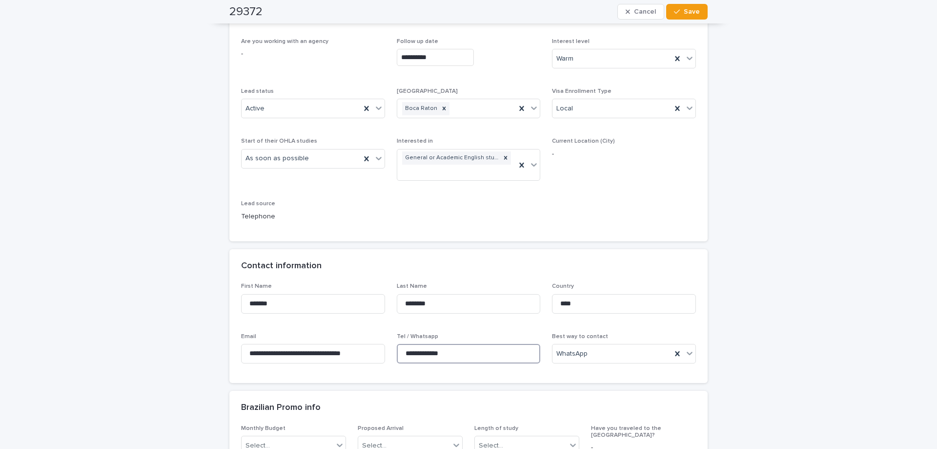
drag, startPoint x: 449, startPoint y: 352, endPoint x: 391, endPoint y: 350, distance: 58.1
click at [391, 350] on div "**********" at bounding box center [468, 327] width 455 height 88
click at [290, 108] on div "Active" at bounding box center [301, 109] width 119 height 16
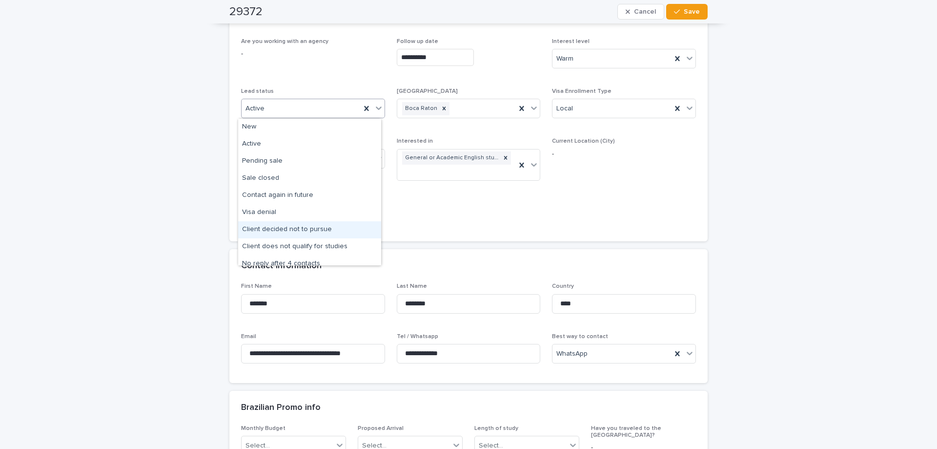
click at [337, 229] on div "Client decided not to pursue" at bounding box center [309, 229] width 143 height 17
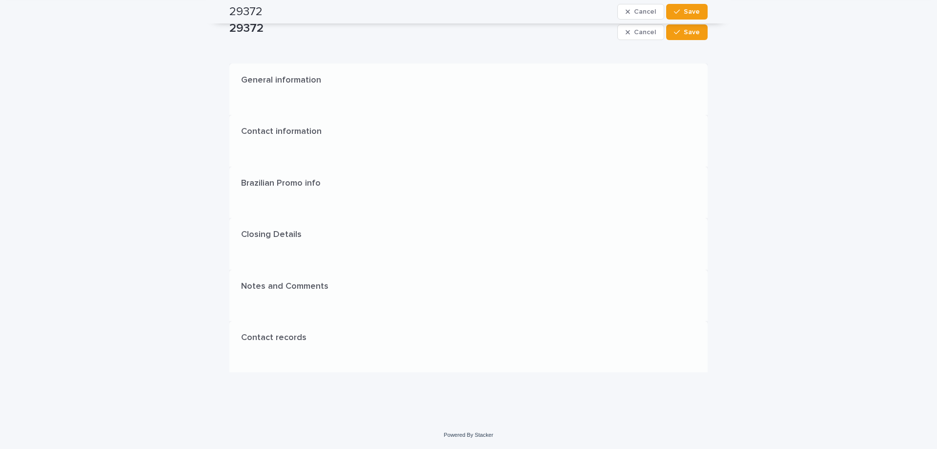
scroll to position [0, 0]
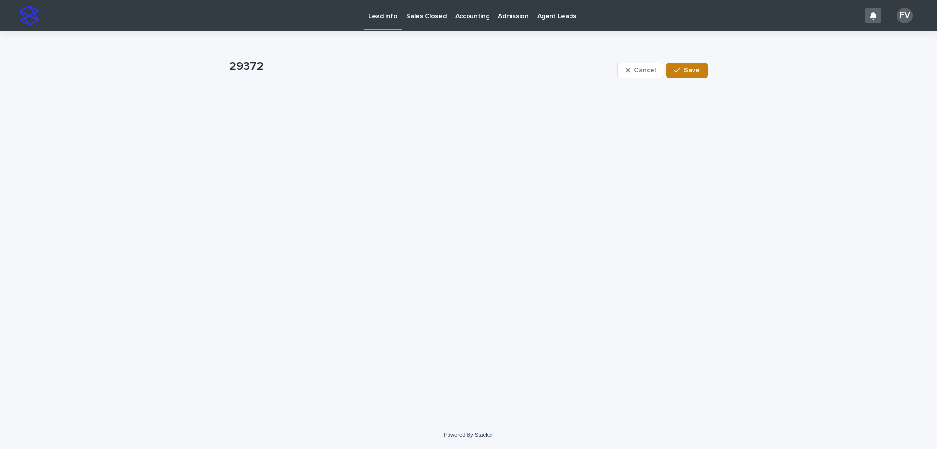
click at [683, 70] on div "button" at bounding box center [679, 70] width 10 height 7
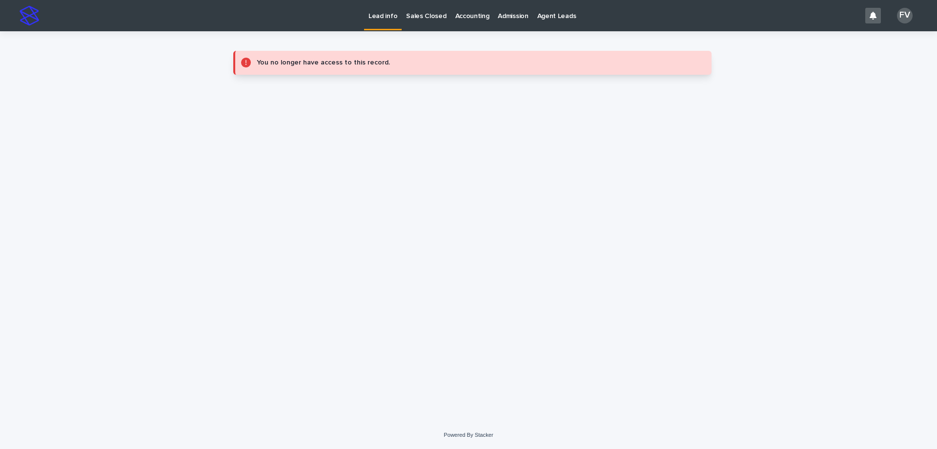
click at [385, 14] on p "Lead info" at bounding box center [383, 10] width 29 height 21
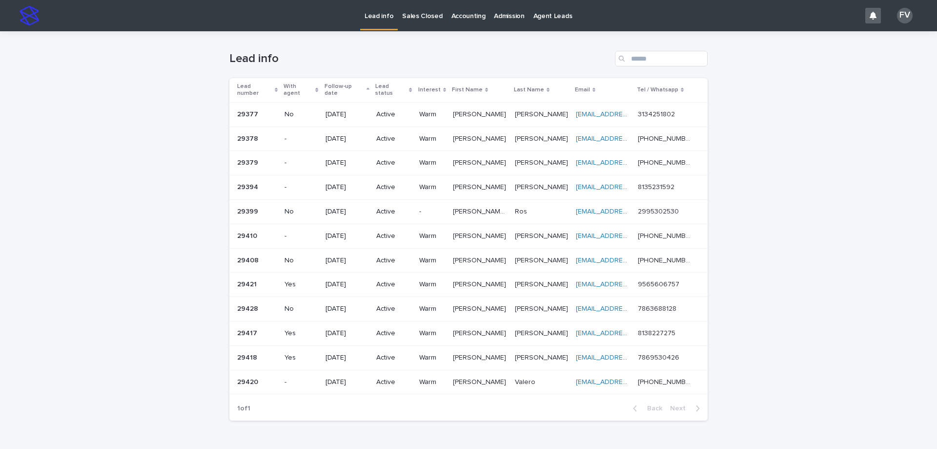
click at [480, 108] on p "[PERSON_NAME]" at bounding box center [480, 113] width 55 height 10
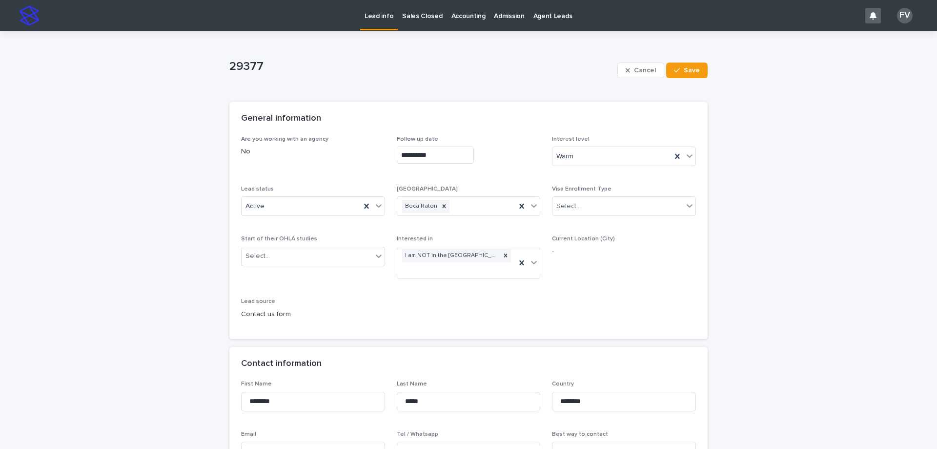
scroll to position [49, 0]
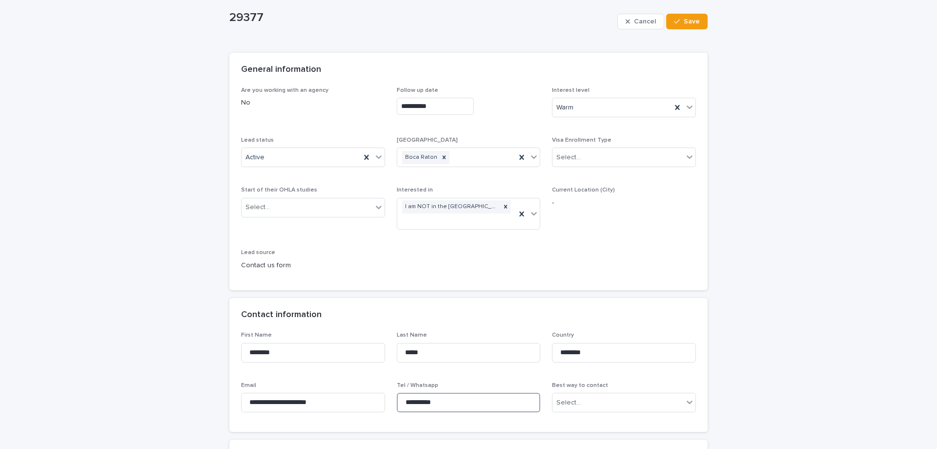
drag, startPoint x: 450, startPoint y: 404, endPoint x: 400, endPoint y: 400, distance: 50.4
click at [400, 400] on input "**********" at bounding box center [469, 403] width 144 height 20
click at [261, 161] on div "Active" at bounding box center [301, 157] width 119 height 16
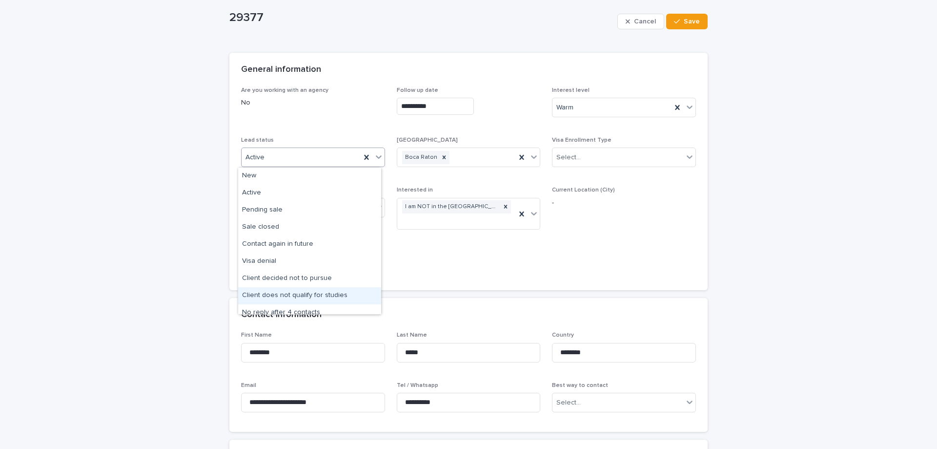
click at [304, 296] on div "Client does not qualify for studies" at bounding box center [309, 295] width 143 height 17
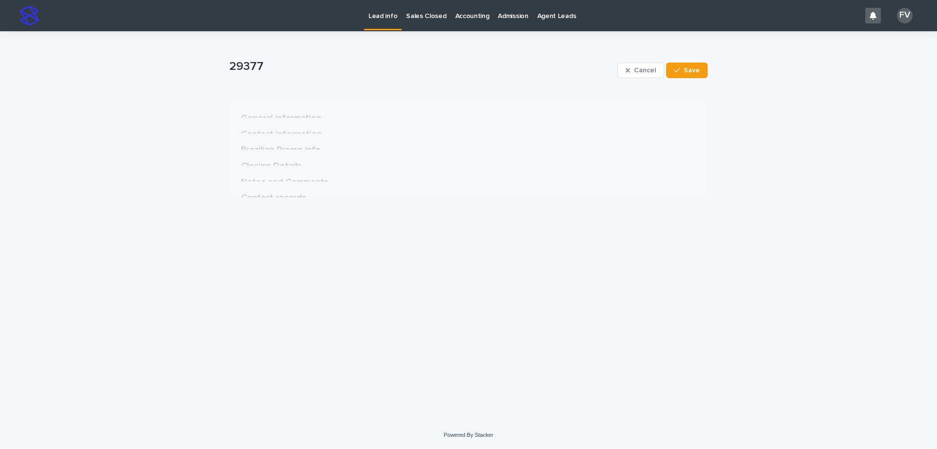
scroll to position [0, 0]
click at [691, 66] on button "Save" at bounding box center [686, 70] width 41 height 16
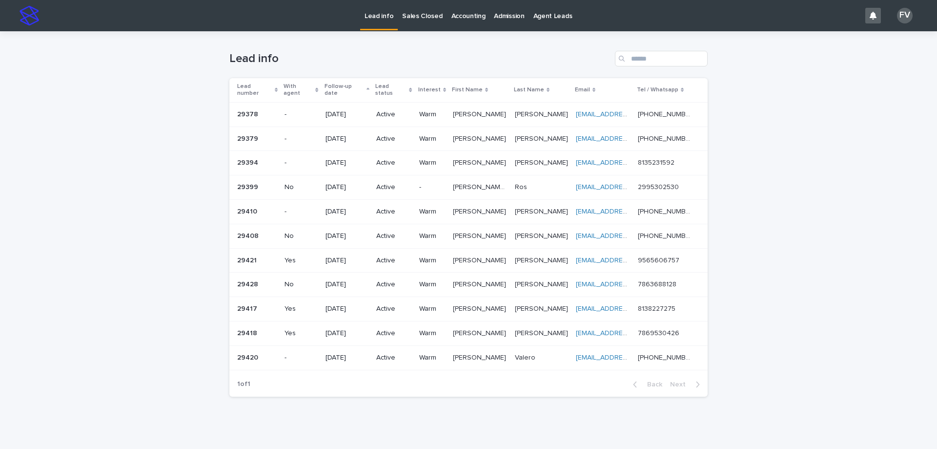
click at [641, 254] on p "9565606757" at bounding box center [659, 259] width 43 height 10
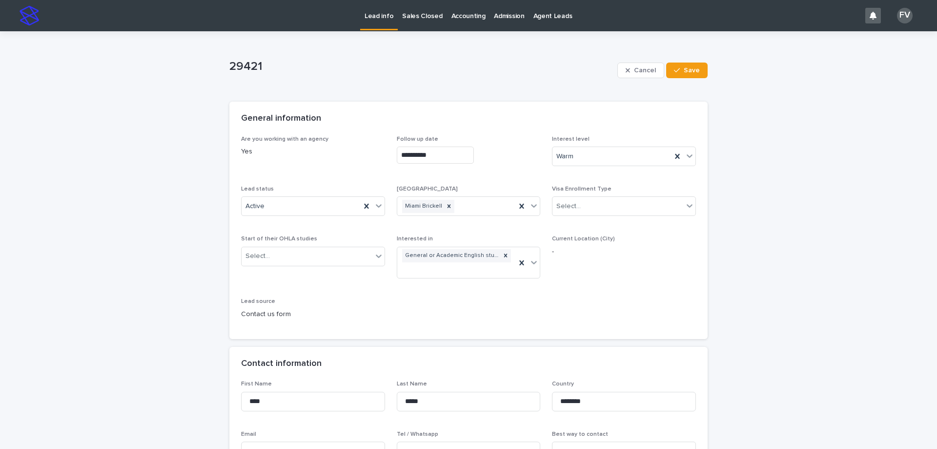
click at [287, 180] on div "**********" at bounding box center [468, 231] width 455 height 191
click at [298, 204] on div "Active" at bounding box center [301, 206] width 119 height 16
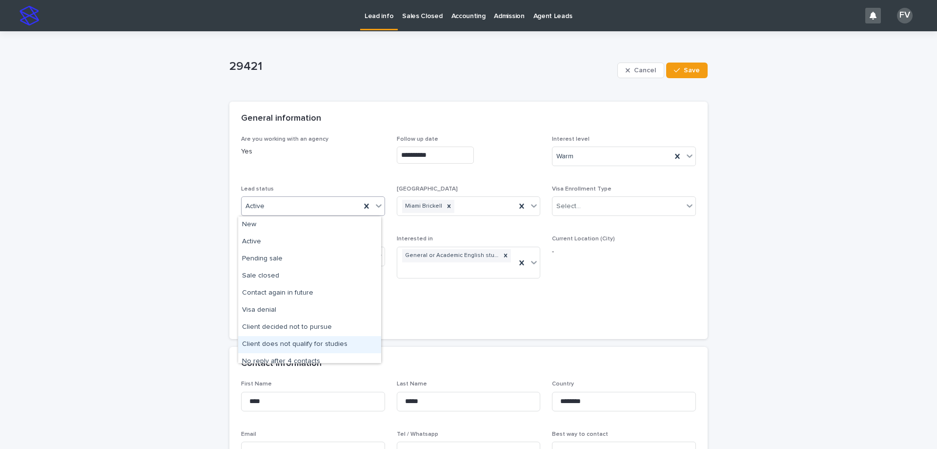
click at [327, 343] on div "Client does not qualify for studies" at bounding box center [309, 344] width 143 height 17
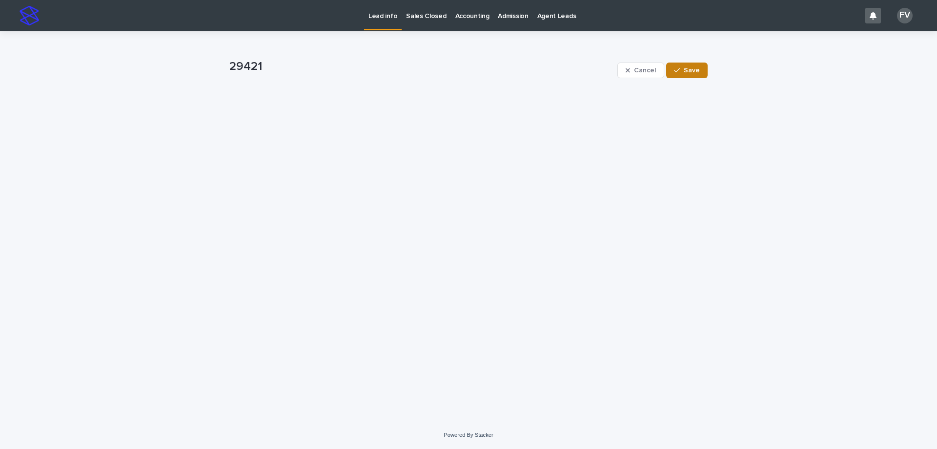
click at [688, 71] on span "Save" at bounding box center [692, 70] width 16 height 7
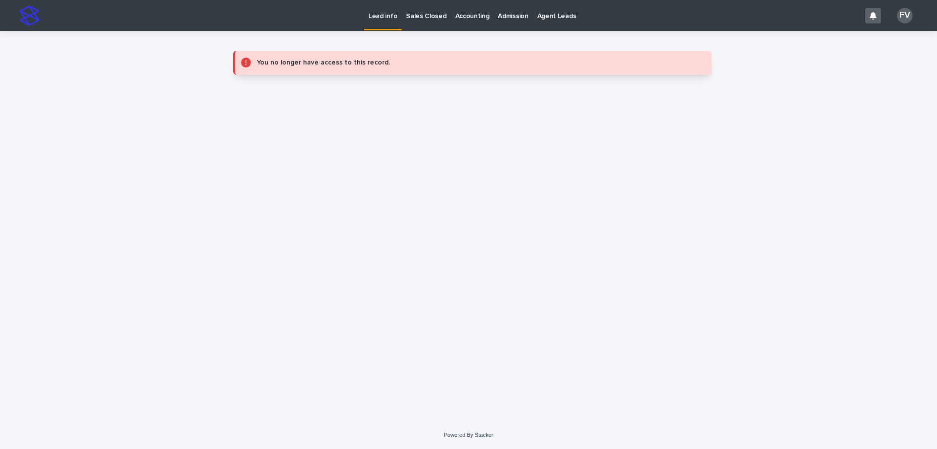
click at [374, 16] on p "Lead info" at bounding box center [383, 10] width 29 height 21
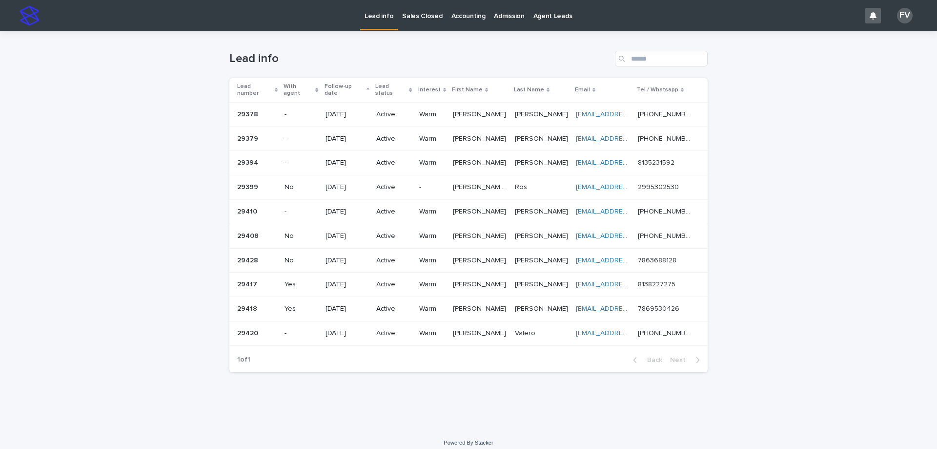
click at [474, 108] on p "[PERSON_NAME]" at bounding box center [480, 113] width 55 height 10
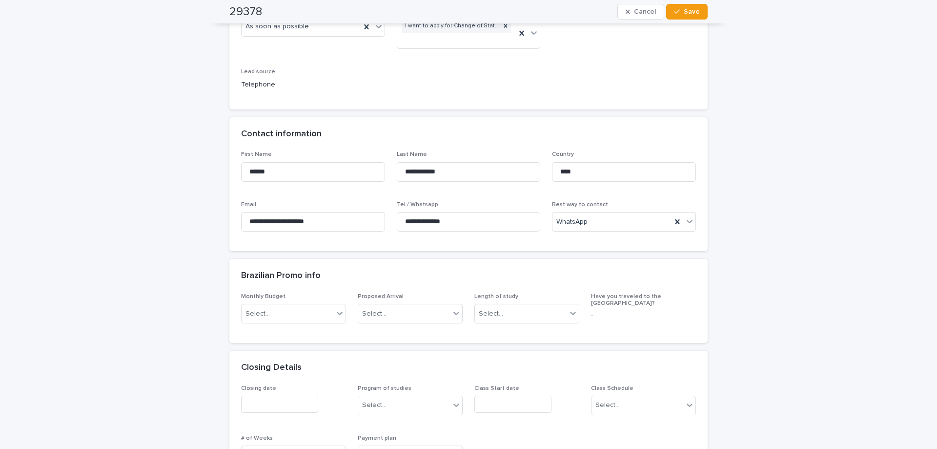
scroll to position [293, 0]
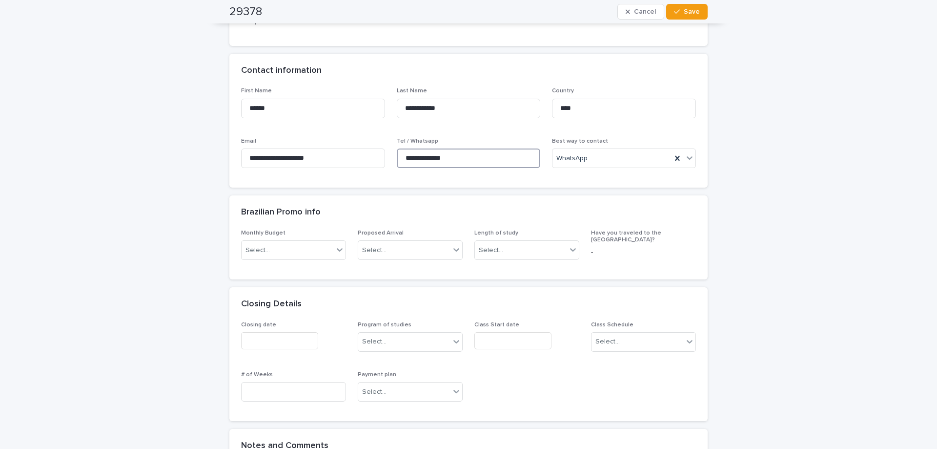
drag, startPoint x: 459, startPoint y: 156, endPoint x: 399, endPoint y: 153, distance: 59.6
click at [399, 153] on input "**********" at bounding box center [469, 158] width 144 height 20
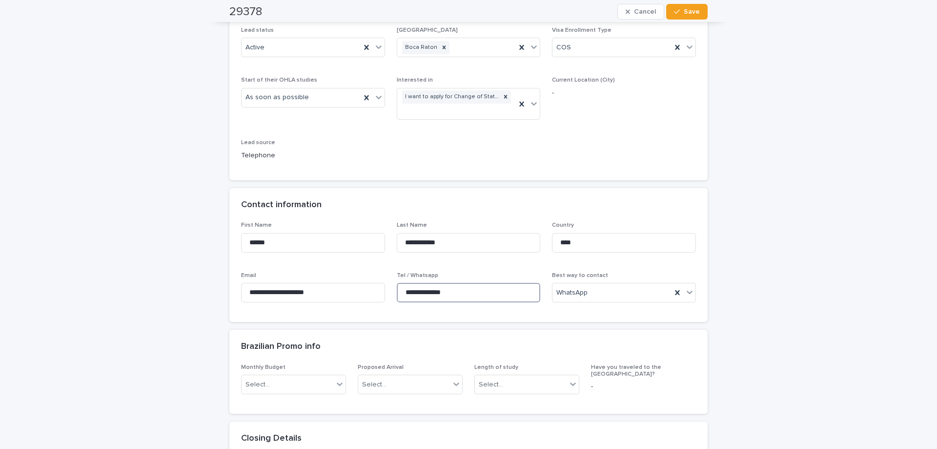
scroll to position [0, 0]
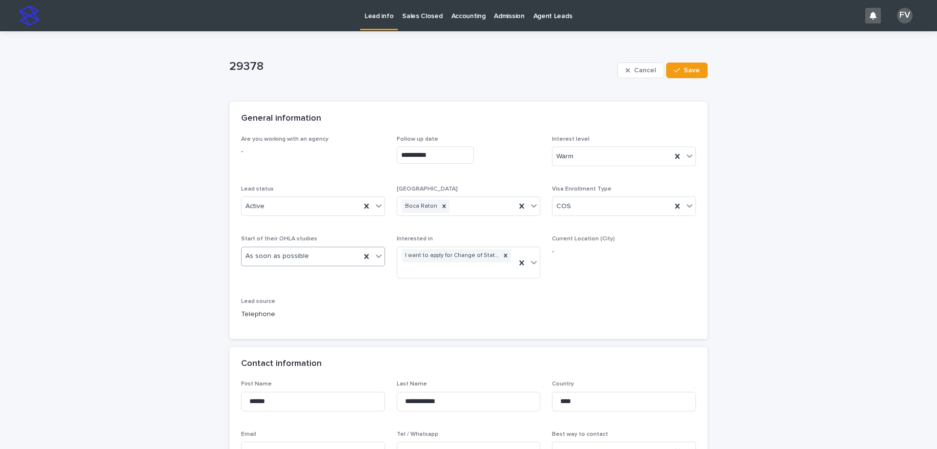
click at [304, 247] on div "As soon as possible" at bounding box center [313, 257] width 144 height 20
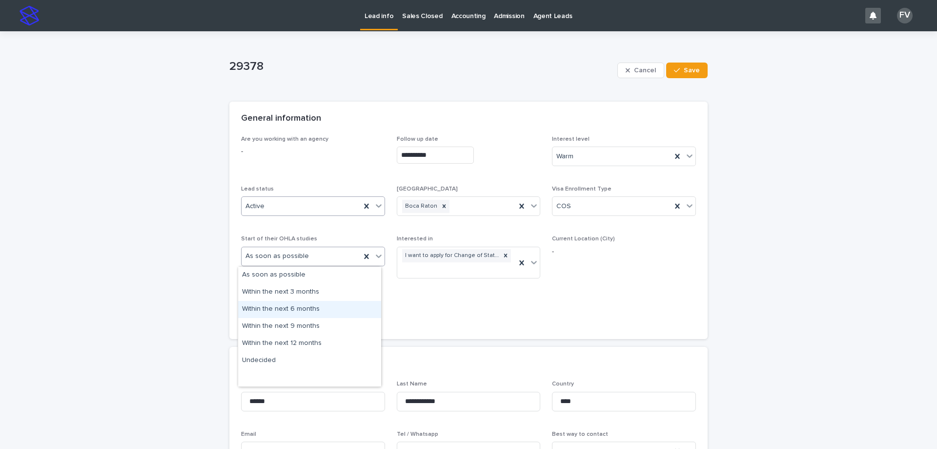
click at [288, 209] on div "Active" at bounding box center [301, 206] width 119 height 16
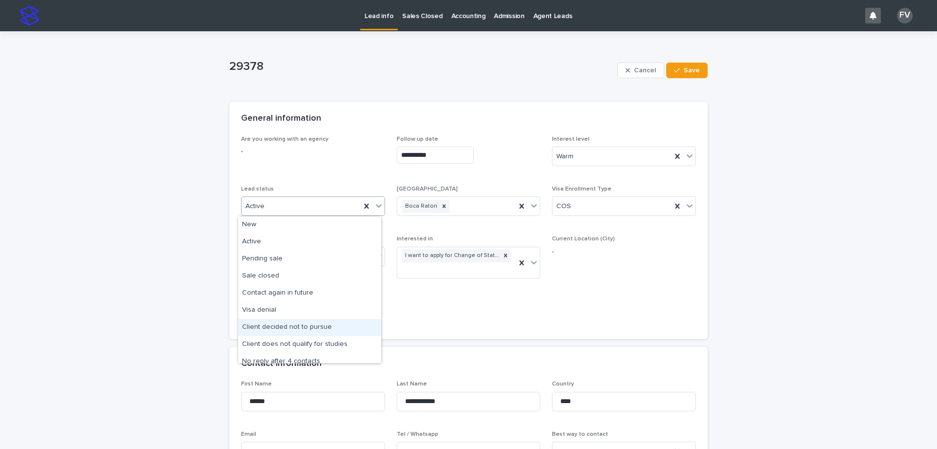
click at [313, 326] on div "Client decided not to pursue" at bounding box center [309, 327] width 143 height 17
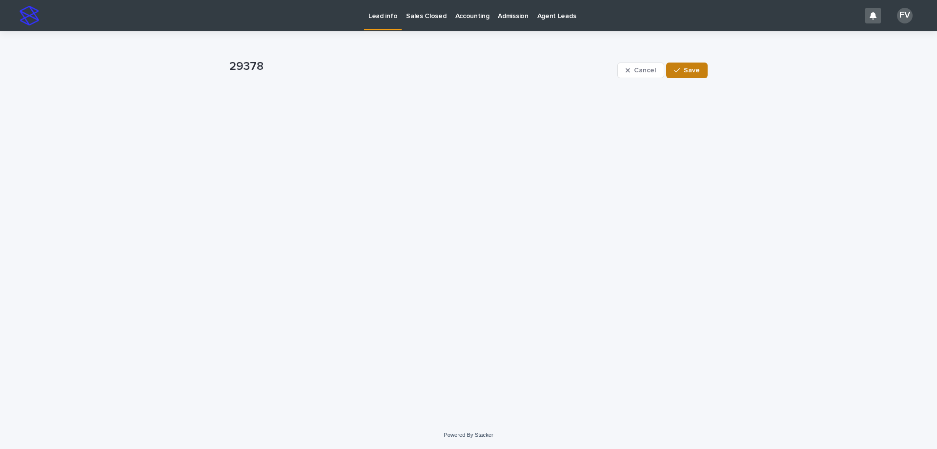
click at [678, 71] on icon "button" at bounding box center [677, 70] width 6 height 7
